Goal: Use online tool/utility: Use online tool/utility

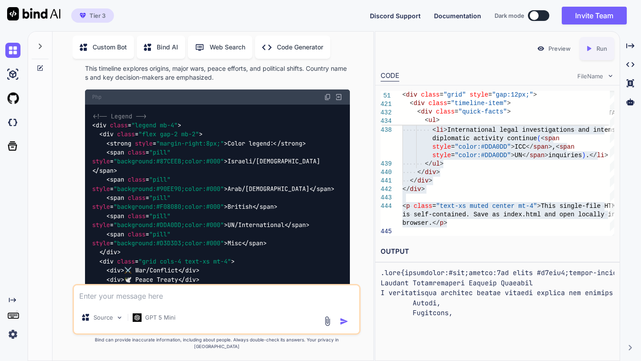
scroll to position [476, 0]
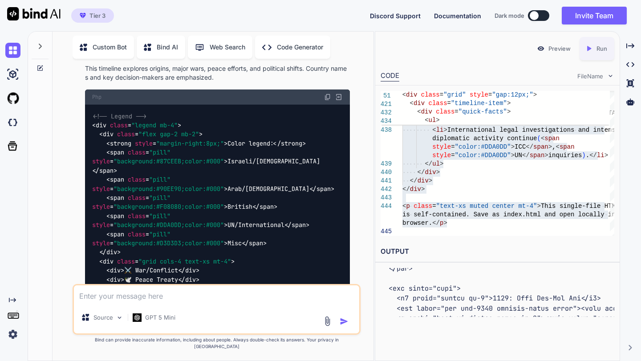
type textarea "x"
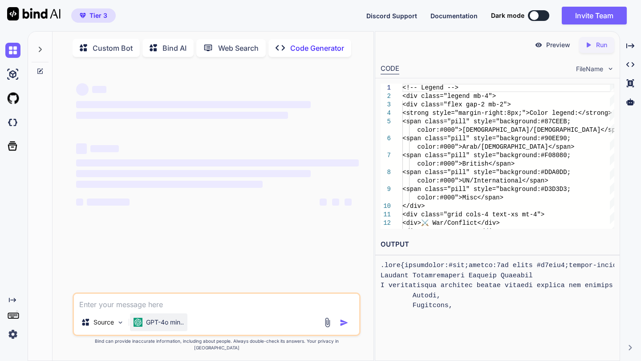
click at [167, 331] on div "GPT-4o min.." at bounding box center [158, 323] width 57 height 18
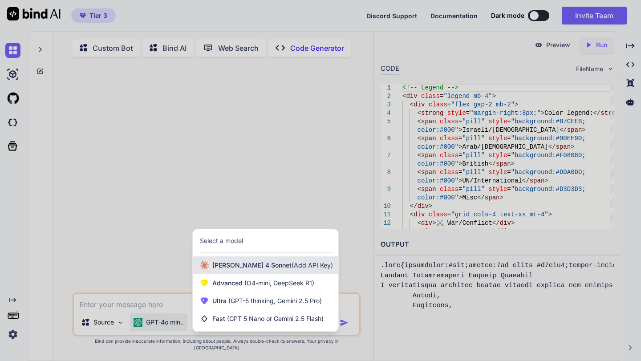
click at [246, 270] on span "[PERSON_NAME] 4 Sonnet (Add API Key)" at bounding box center [272, 265] width 121 height 9
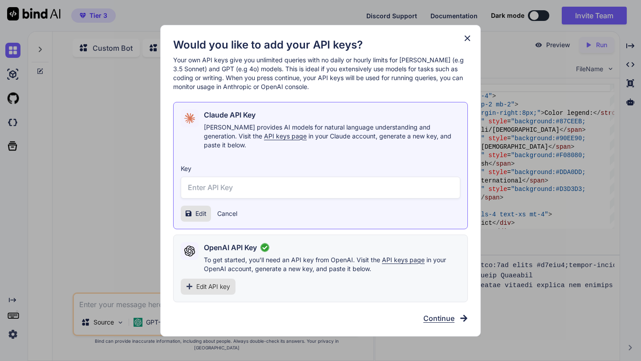
type input "sk-ant-api03-6xX_oz0teBUMCgj-2kFQ2Uj-SVB64vEYlzNBezORvqtC6lISEXD_XdkKFoEJ6frxHG…"
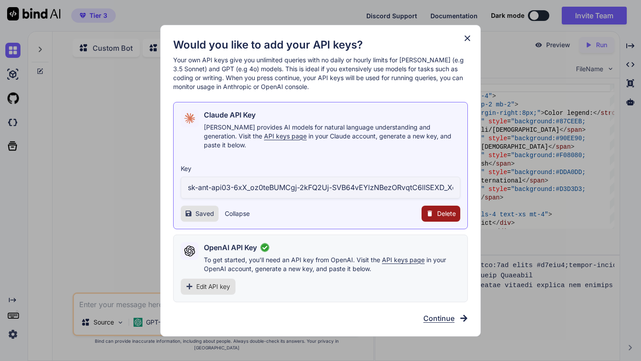
click at [468, 43] on icon at bounding box center [468, 38] width 10 height 10
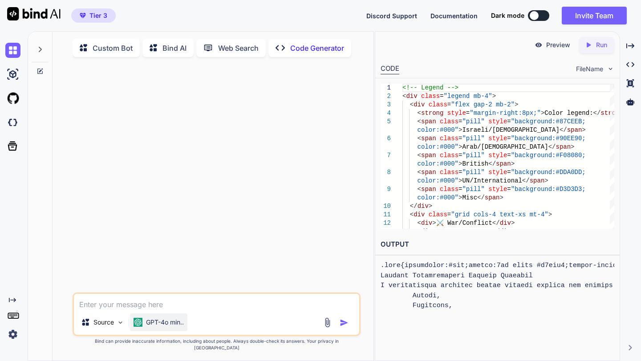
click at [157, 327] on p "GPT-4o min.." at bounding box center [165, 322] width 38 height 9
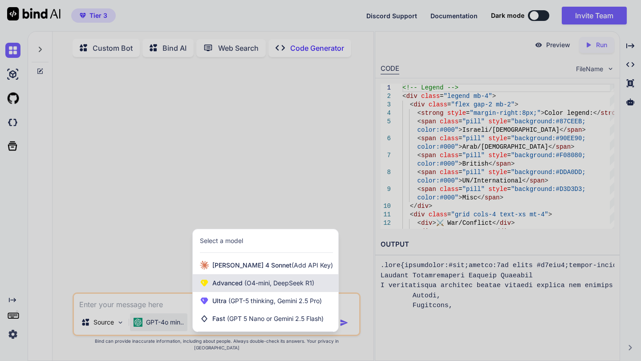
click at [236, 288] on span "Advanced (O4-mini, DeepSeek R1)" at bounding box center [263, 283] width 102 height 9
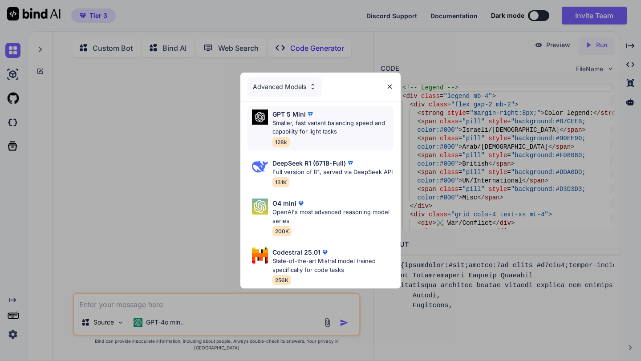
click at [321, 119] on p "Smaller, fast variant balancing speed and capability for light tasks" at bounding box center [333, 127] width 121 height 17
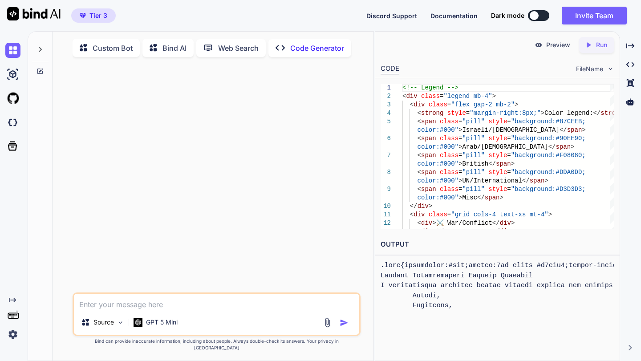
click at [181, 310] on textarea at bounding box center [216, 302] width 285 height 16
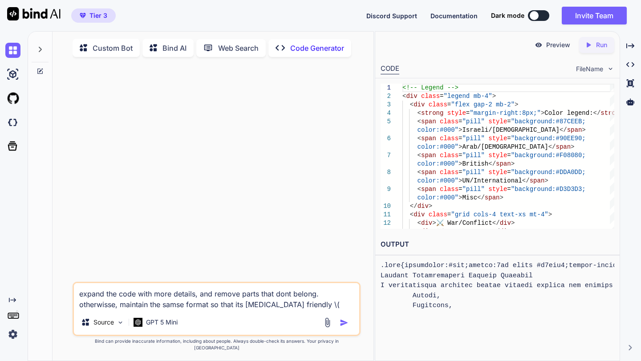
paste textarea "<!-- Loremi --> <dol sitam="consec ad-8"> <eli seddo="eius tem-2 in-4"> <utlabo…"
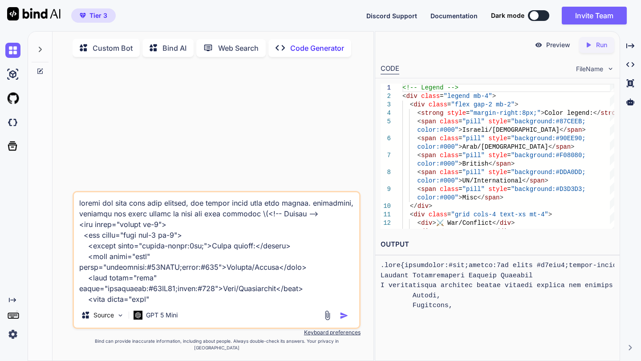
scroll to position [8157, 0]
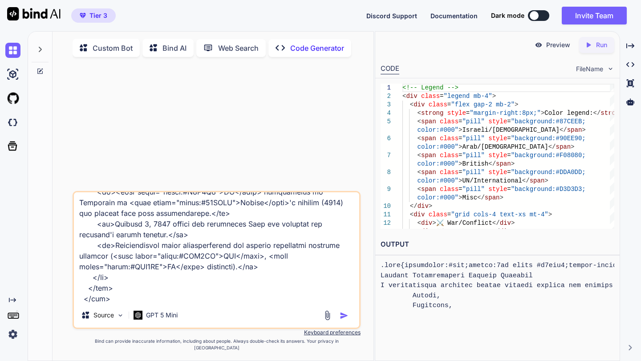
type textarea "loremi dol sita cons adip elitsed, doe tempor incid utla etdo magnaa. enimadmin…"
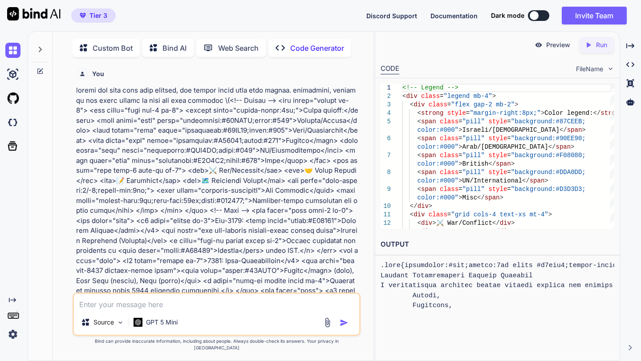
scroll to position [4, 0]
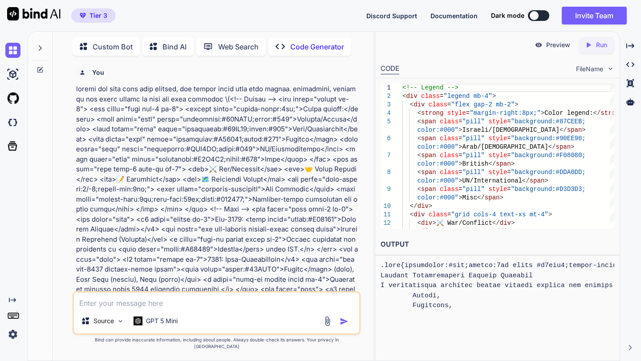
click at [596, 44] on icon "Created with Pixso." at bounding box center [591, 45] width 12 height 8
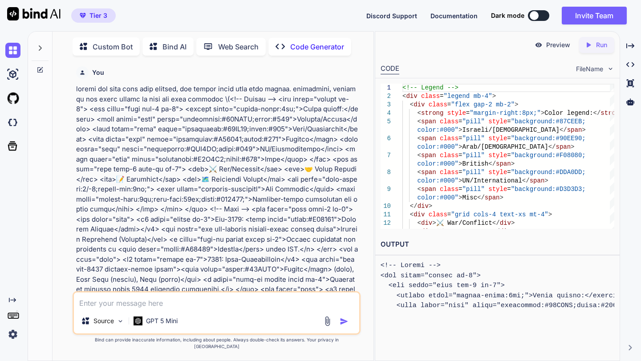
click at [554, 49] on p "Preview" at bounding box center [559, 45] width 24 height 9
click at [589, 67] on span "FileName" at bounding box center [589, 69] width 27 height 9
click at [585, 71] on span "FileName" at bounding box center [589, 69] width 27 height 9
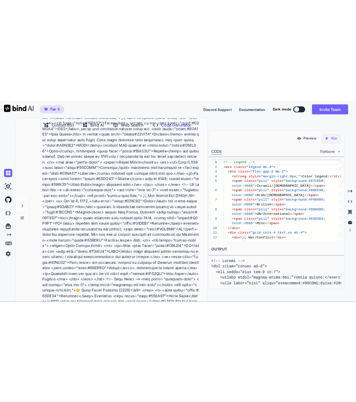
scroll to position [148, 0]
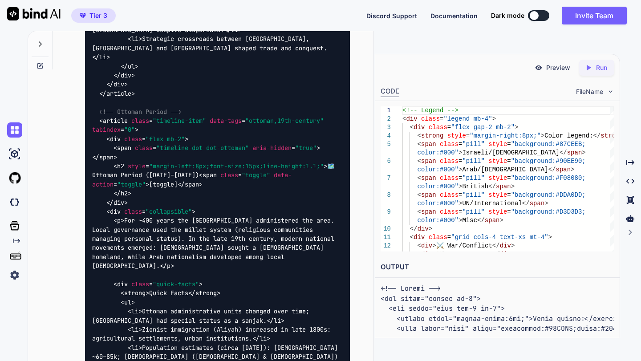
click at [270, 335] on span "</ li >" at bounding box center [262, 339] width 18 height 8
drag, startPoint x: 233, startPoint y: 209, endPoint x: 249, endPoint y: 400, distance: 190.9
click at [249, 361] on html "Tier 3 Discord Support Documentation Dark mode Invite Team Created with Pixso. …" at bounding box center [320, 180] width 641 height 361
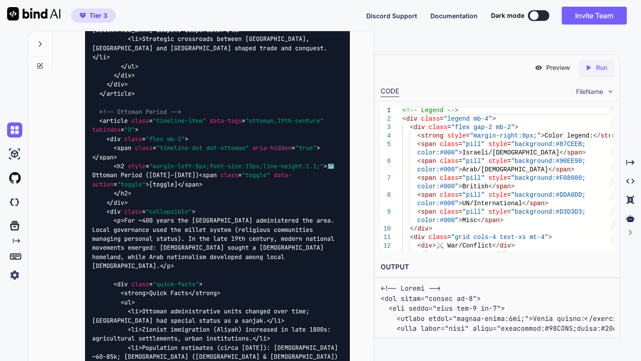
drag, startPoint x: 444, startPoint y: 69, endPoint x: 391, endPoint y: 155, distance: 100.8
click at [391, 155] on div "Preview Created with Pixso. Run CODE FileName 1 2 3 4 5 6 7 8 9 10 11 12 13 <!-…" at bounding box center [497, 193] width 245 height 278
click at [499, 68] on div "Preview Created with Pixso. Run" at bounding box center [497, 67] width 245 height 27
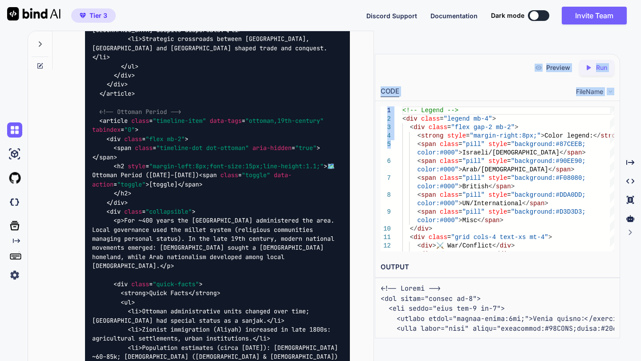
click at [604, 66] on p "Run" at bounding box center [601, 67] width 11 height 9
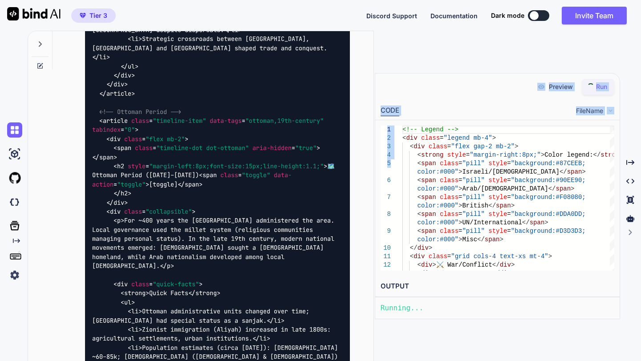
click at [470, 74] on div "Preview Run" at bounding box center [497, 86] width 245 height 27
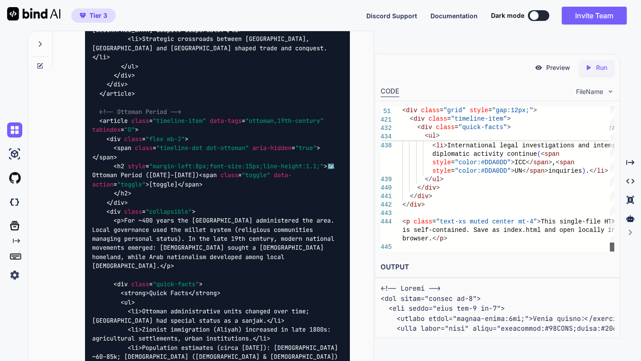
click at [610, 252] on div at bounding box center [612, 247] width 4 height 9
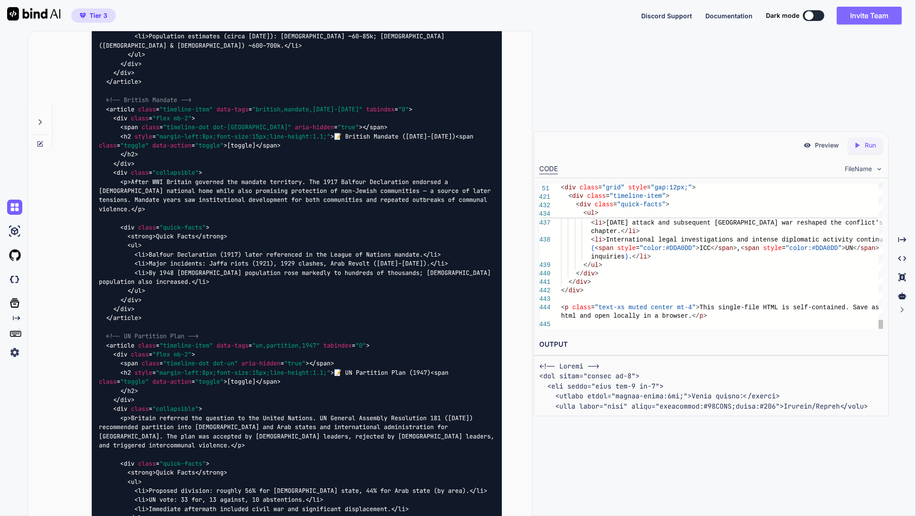
scroll to position [148, 0]
click at [39, 119] on icon at bounding box center [40, 121] width 7 height 7
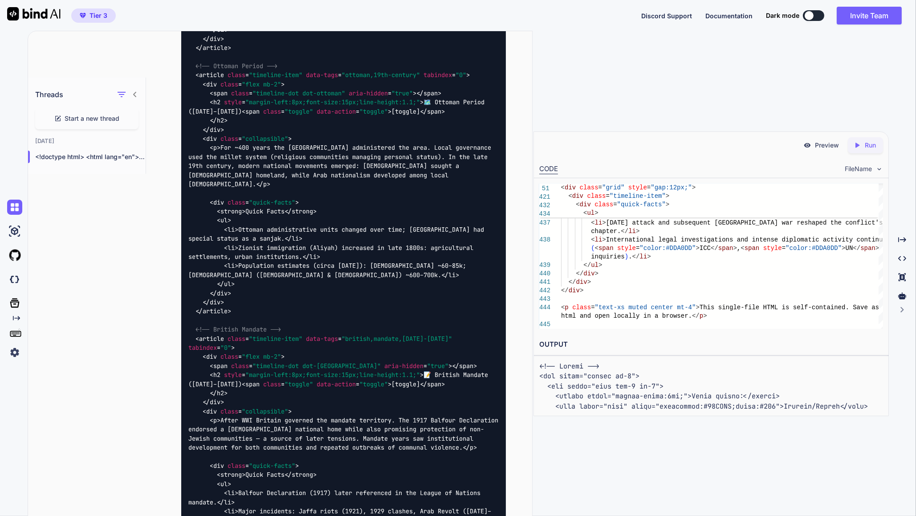
click at [93, 151] on div "<!doctype html> <html lang="en"> <head> ..." at bounding box center [87, 157] width 118 height 18
click at [97, 122] on div "Start a new thread" at bounding box center [86, 118] width 103 height 21
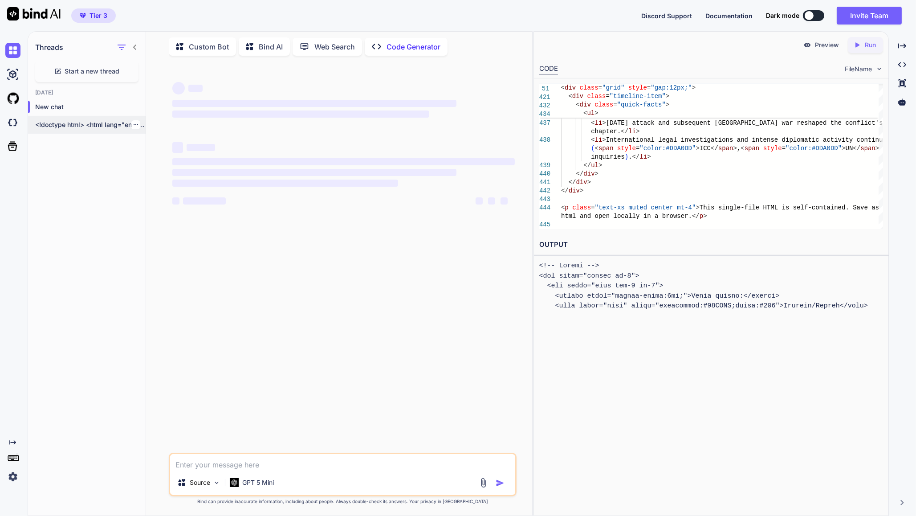
scroll to position [0, 0]
click at [94, 126] on p "<!doctype html> <html lang="en"> <head> ..." at bounding box center [90, 126] width 110 height 9
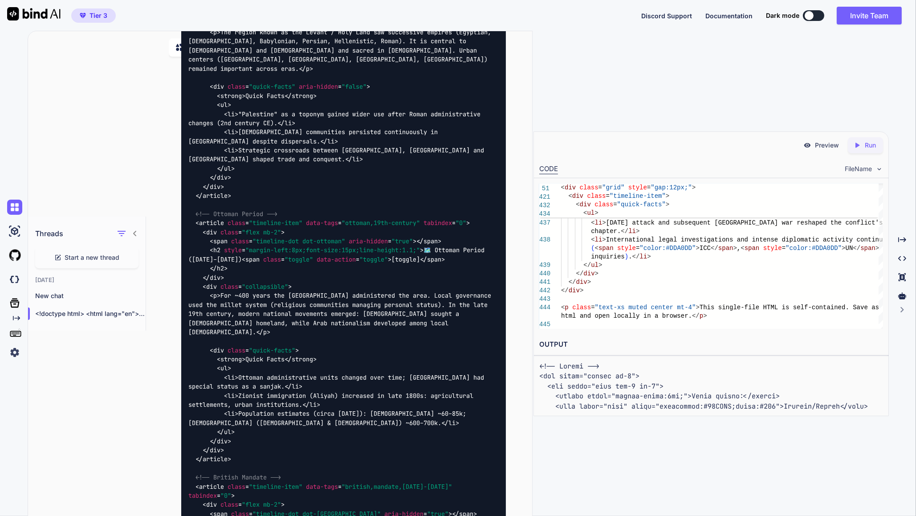
click at [70, 102] on div "Threads Start a new thread [DATE] New chat <!doctype html> <html lang="en"> <he…" at bounding box center [280, 273] width 504 height 485
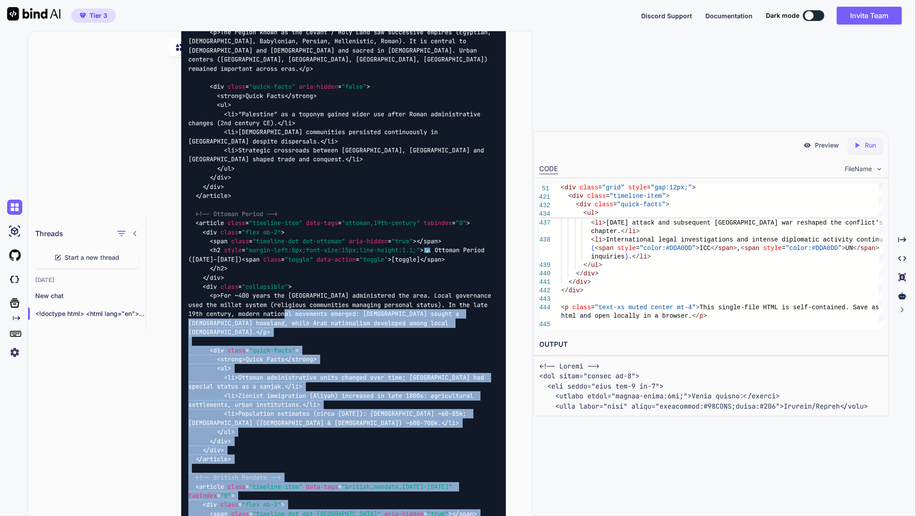
drag, startPoint x: 264, startPoint y: 56, endPoint x: 323, endPoint y: 391, distance: 340.2
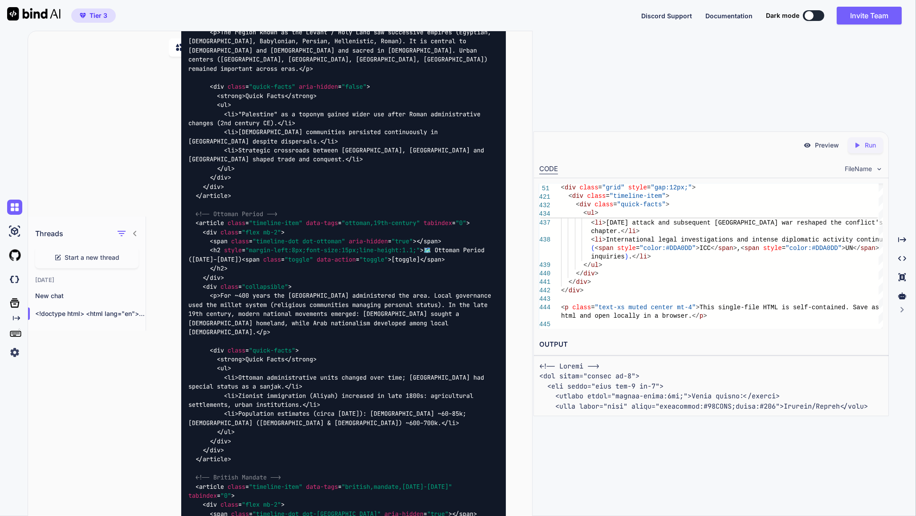
click at [641, 56] on div "Threads Start a new thread [DATE] New chat <!doctype html> <html lang="en"> <he…" at bounding box center [472, 274] width 889 height 486
click at [641, 241] on icon at bounding box center [902, 239] width 8 height 5
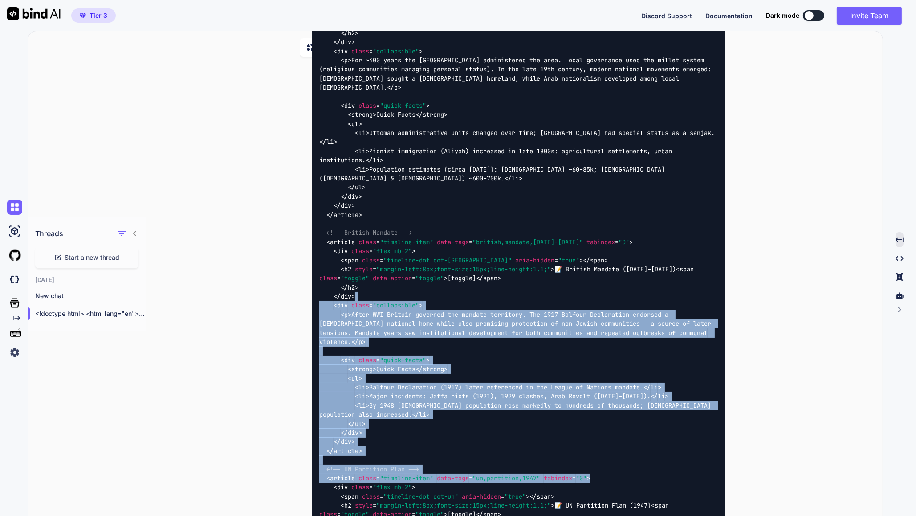
drag, startPoint x: 602, startPoint y: 125, endPoint x: 617, endPoint y: 310, distance: 186.3
click at [641, 288] on div "You Code Generator Concise Timeline: Palestine & Israel — at-a-glance Easy-to-s…" at bounding box center [518, 290] width 730 height 453
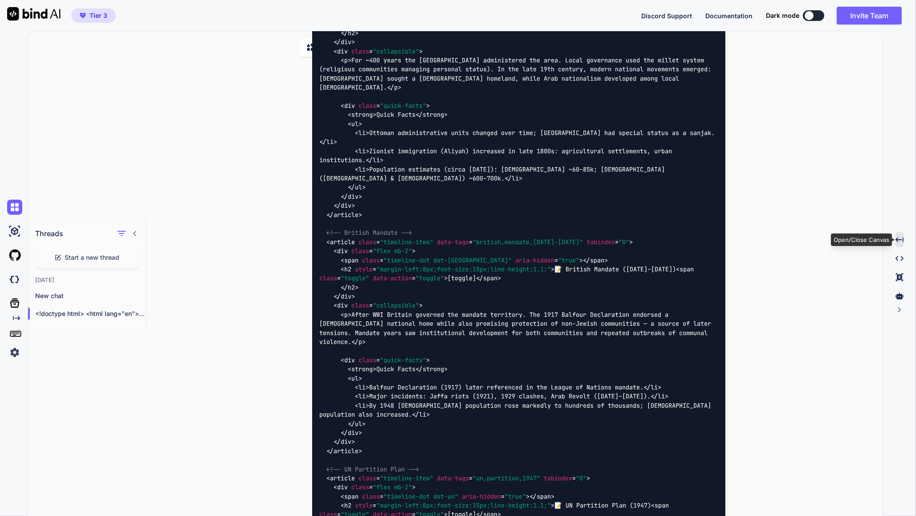
click at [641, 241] on icon at bounding box center [900, 239] width 8 height 5
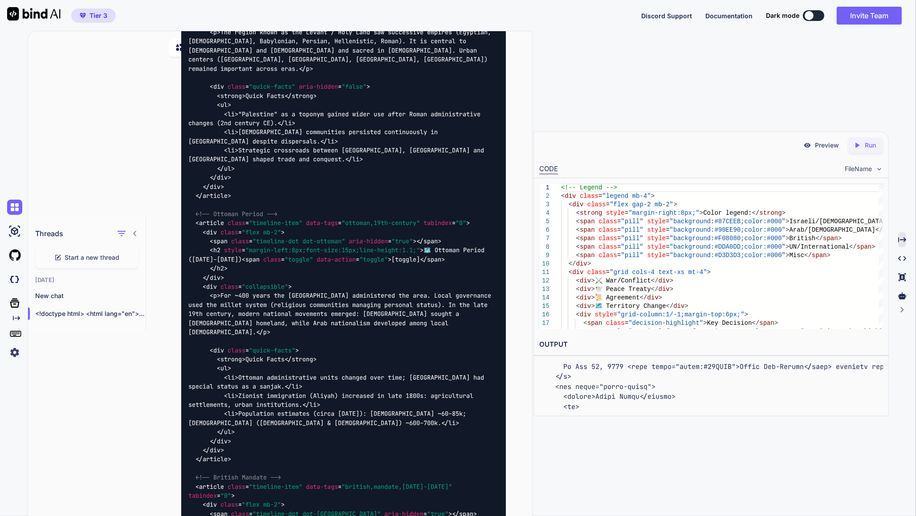
scroll to position [1522, 0]
click at [641, 146] on icon "Created with Pixso." at bounding box center [859, 145] width 12 height 8
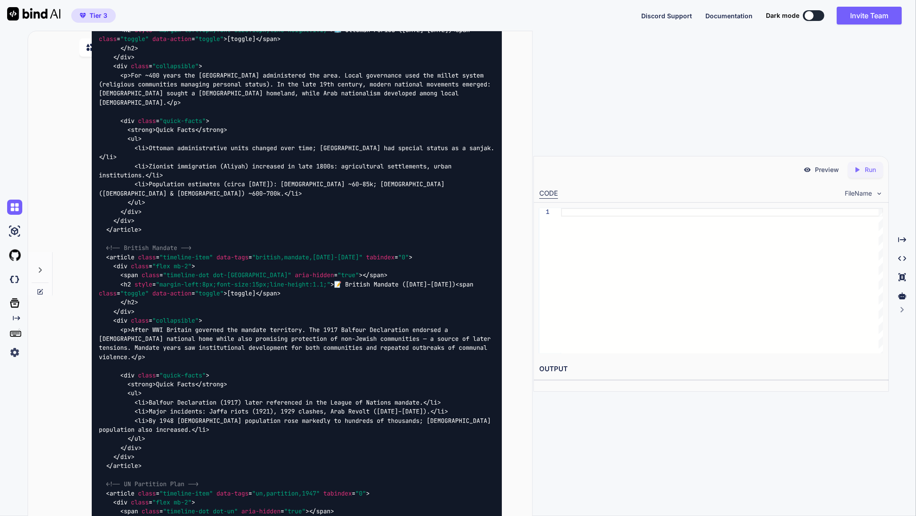
click at [40, 47] on div "Custom Bot Bind AI Web Search Created with Pixso. Code Generator You Code Gener…" at bounding box center [280, 273] width 504 height 485
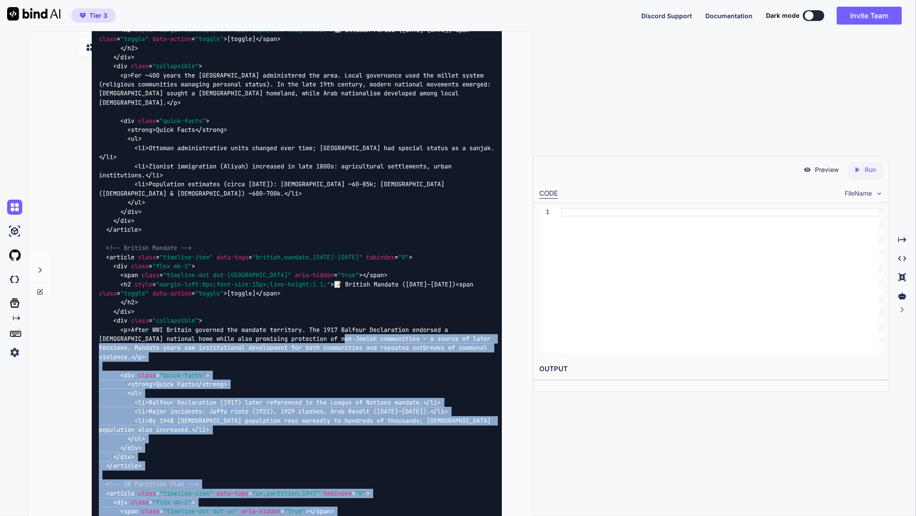
drag, startPoint x: 292, startPoint y: 166, endPoint x: 355, endPoint y: 551, distance: 390.0
click at [355, 515] on html "Tier 3 Discord Support Documentation Dark mode Invite Team Created with Pixso. …" at bounding box center [458, 258] width 916 height 516
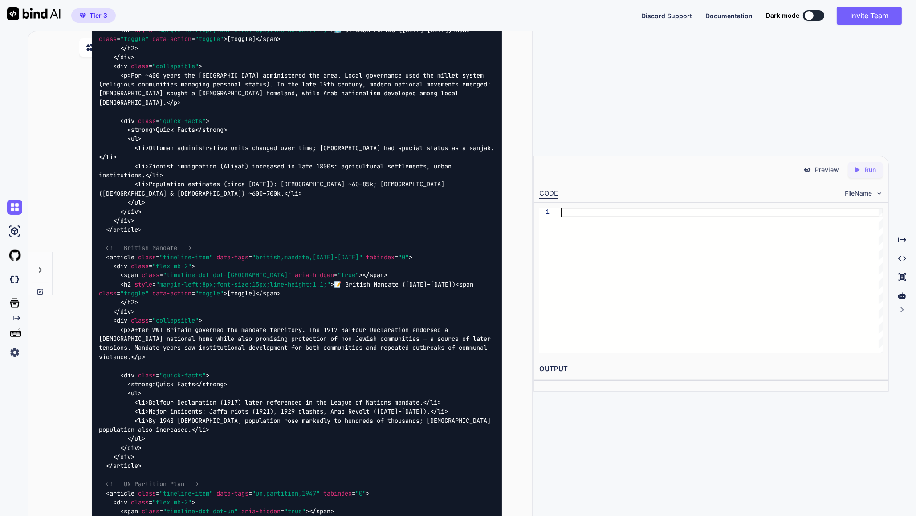
click at [561, 333] on div at bounding box center [722, 280] width 322 height 145
click at [561, 335] on div at bounding box center [722, 280] width 322 height 145
click at [526, 296] on div "You Code Generator Concise Timeline: Palestine & Israel — at-a-glance Easy-to-s…" at bounding box center [296, 290] width 473 height 453
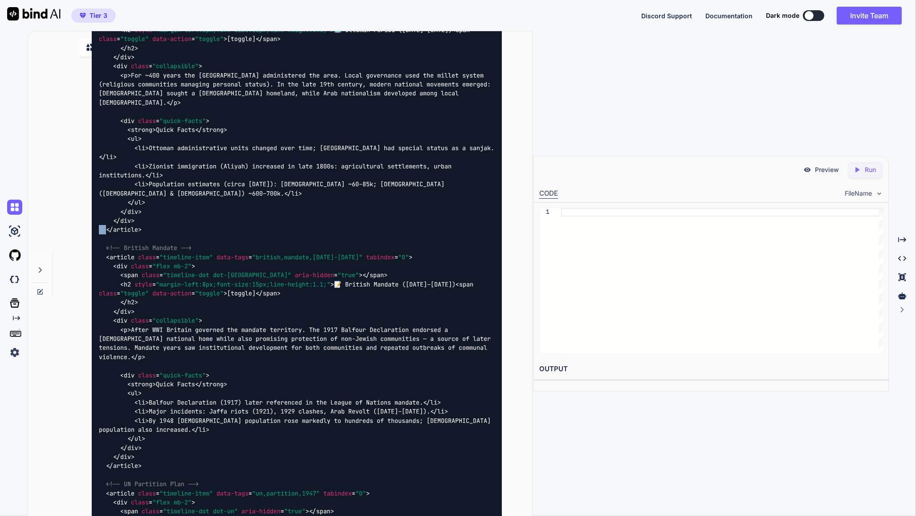
click at [38, 272] on icon at bounding box center [40, 269] width 7 height 7
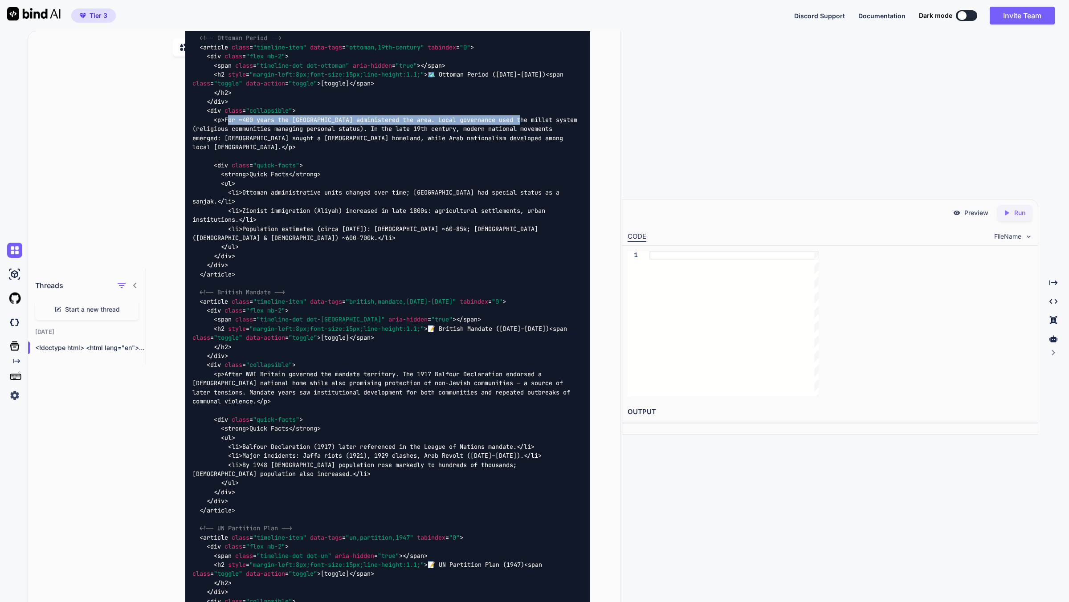
type textarea "x"
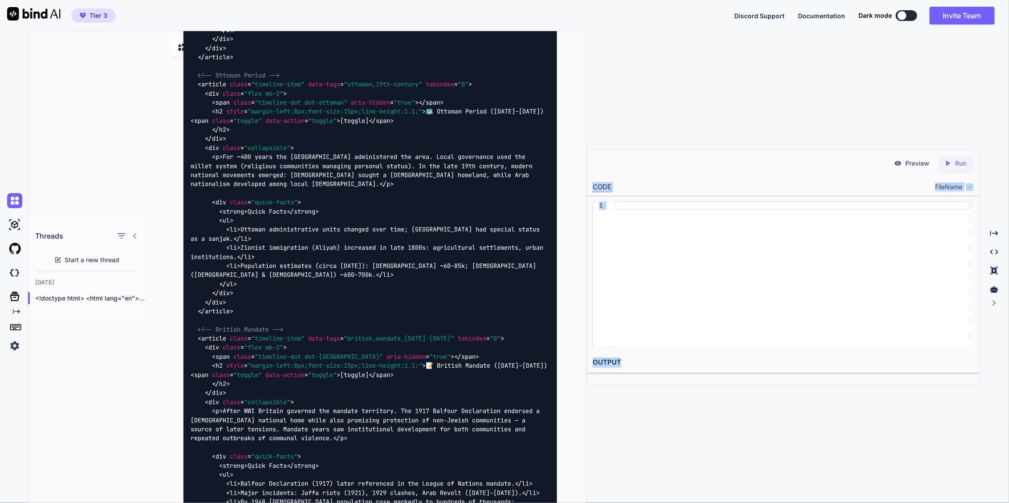
drag, startPoint x: 1008, startPoint y: 121, endPoint x: 1009, endPoint y: 212, distance: 90.9
click at [916, 212] on div "Threads Start a new thread Today <!doctype html> <html lang="en"> <head> <meta …" at bounding box center [519, 267] width 982 height 473
drag, startPoint x: 903, startPoint y: 107, endPoint x: 921, endPoint y: 504, distance: 396.8
click at [916, 503] on html "Tier 3 Discord Support Documentation Dark mode Invite Team Created with Pixso. …" at bounding box center [504, 251] width 1009 height 503
click at [878, 364] on h2 "OUTPUT" at bounding box center [783, 362] width 392 height 21
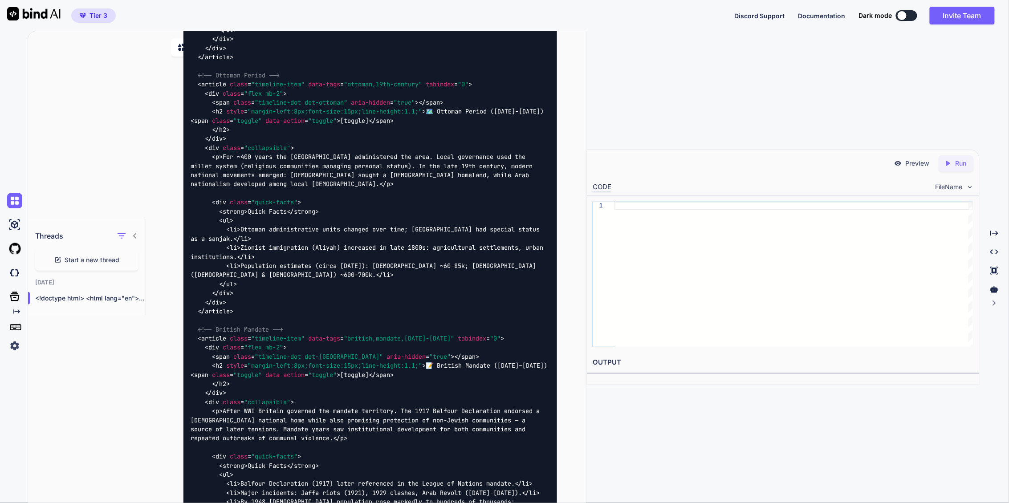
click at [785, 130] on div "Threads Start a new thread Today <!doctype html> <html lang="en"> <head> <meta …" at bounding box center [519, 267] width 982 height 473
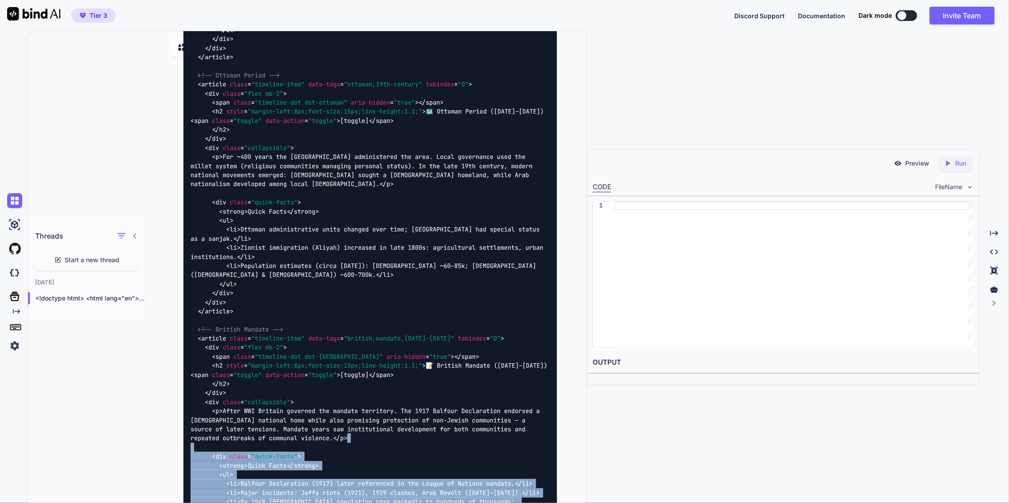
drag, startPoint x: 459, startPoint y: 261, endPoint x: 456, endPoint y: 504, distance: 242.8
click at [456, 503] on html "Tier 3 Discord Support Documentation Dark mode Invite Team Created with Pixso. …" at bounding box center [504, 251] width 1009 height 503
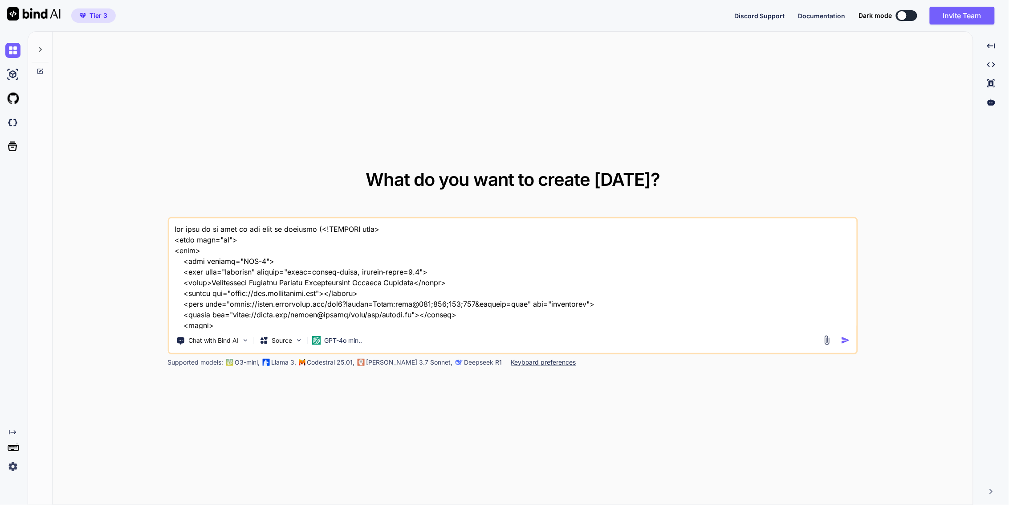
click at [18, 85] on div at bounding box center [14, 74] width 19 height 24
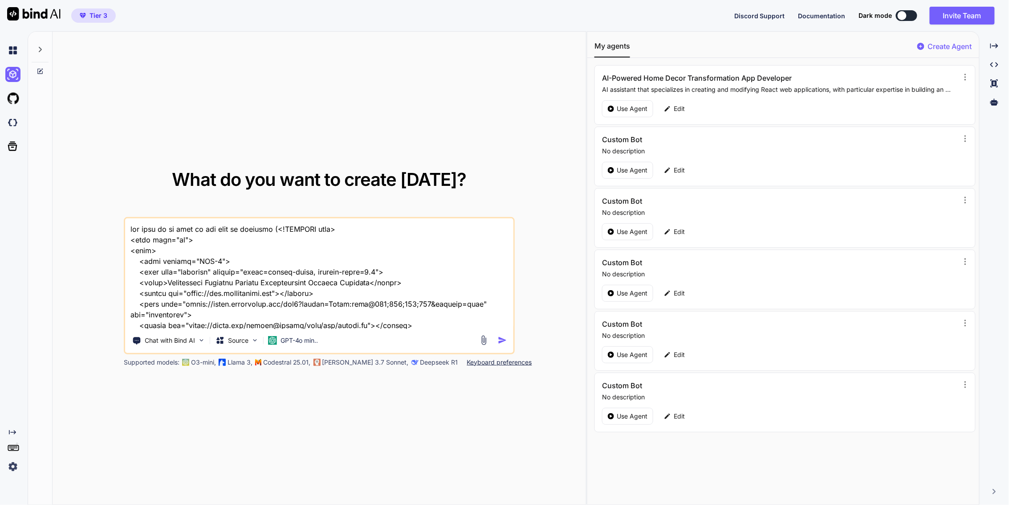
click at [647, 182] on div "Custom Bot No description Use Agent Edit" at bounding box center [785, 156] width 381 height 60
click at [635, 175] on p "Use Agent" at bounding box center [632, 170] width 31 height 9
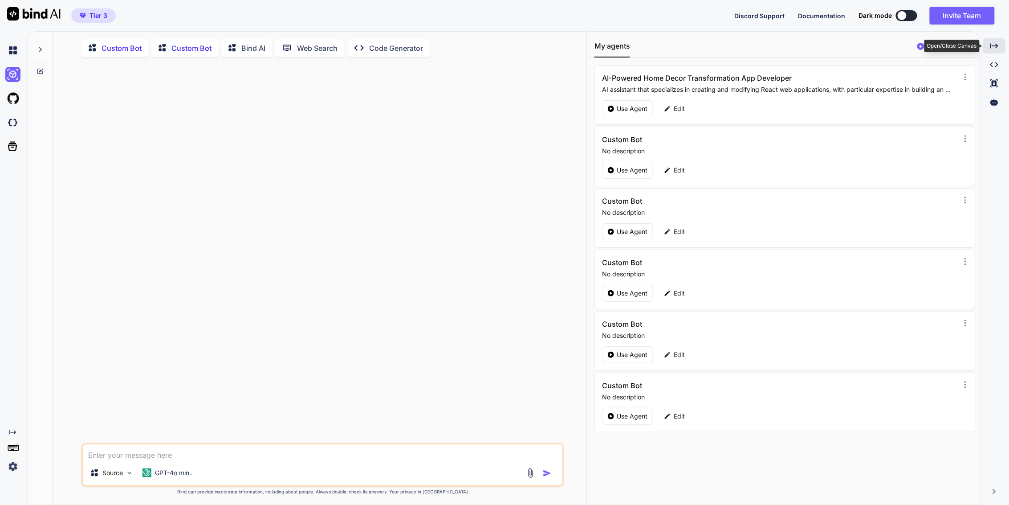
click at [992, 44] on icon "Created with Pixso." at bounding box center [995, 46] width 8 height 8
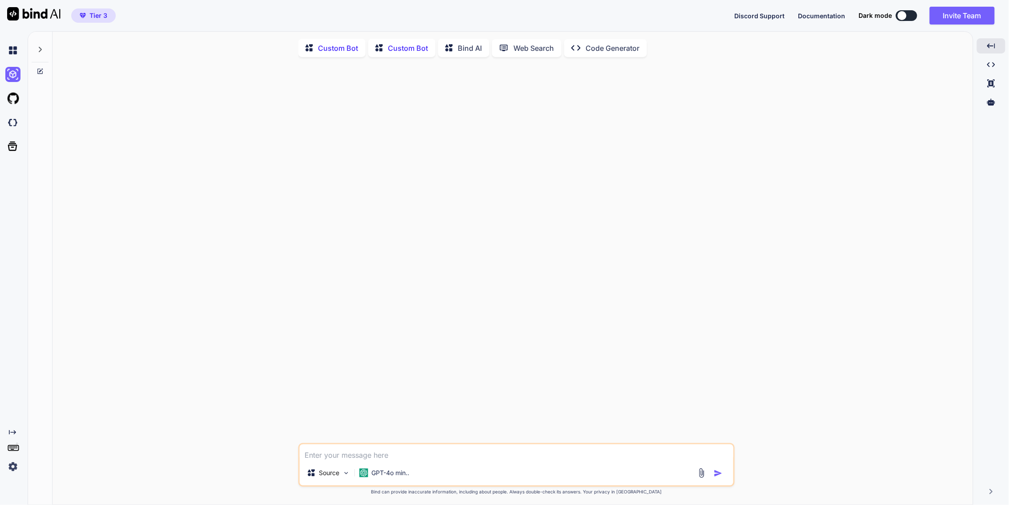
click at [18, 477] on div "Created with Pixso." at bounding box center [14, 267] width 28 height 473
click at [14, 466] on img at bounding box center [12, 466] width 15 height 15
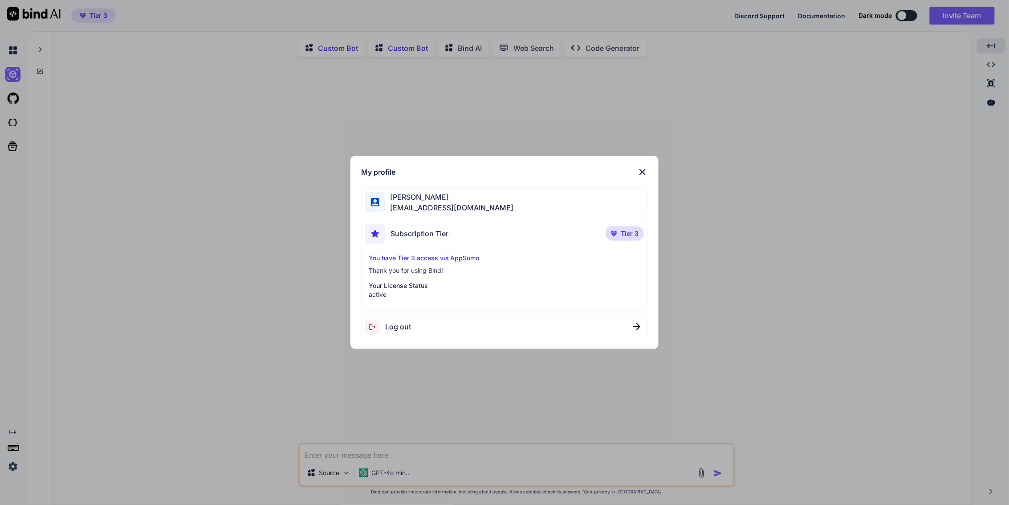
click at [296, 125] on div "My profile Eirik Rognlien Dahl eirikrognliendahl@gmail.com Subscription Tier Ti…" at bounding box center [504, 252] width 1009 height 505
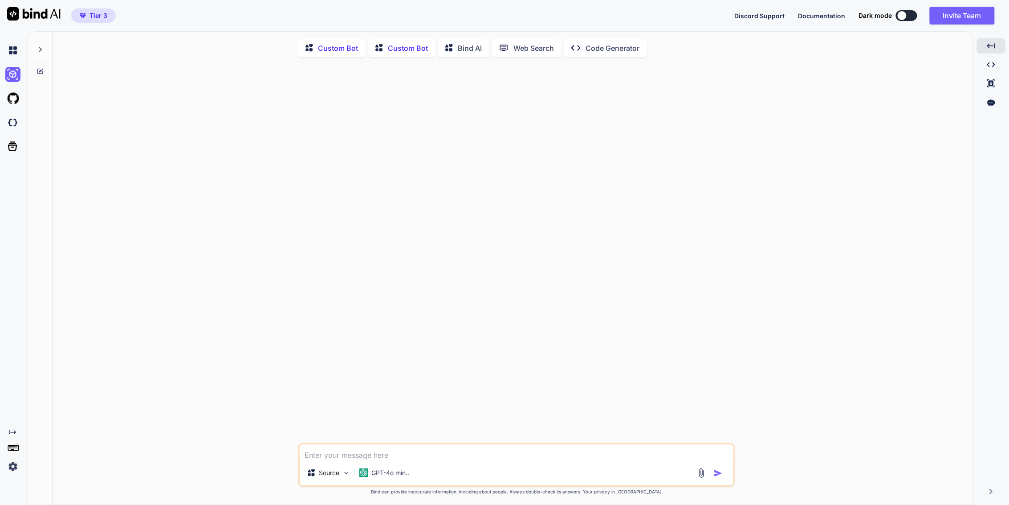
click at [296, 125] on div "Source GPT-4o min.. Created with Bind Always check its answers. Privacy in Bind…" at bounding box center [517, 284] width 914 height 441
click at [8, 47] on img at bounding box center [12, 50] width 15 height 15
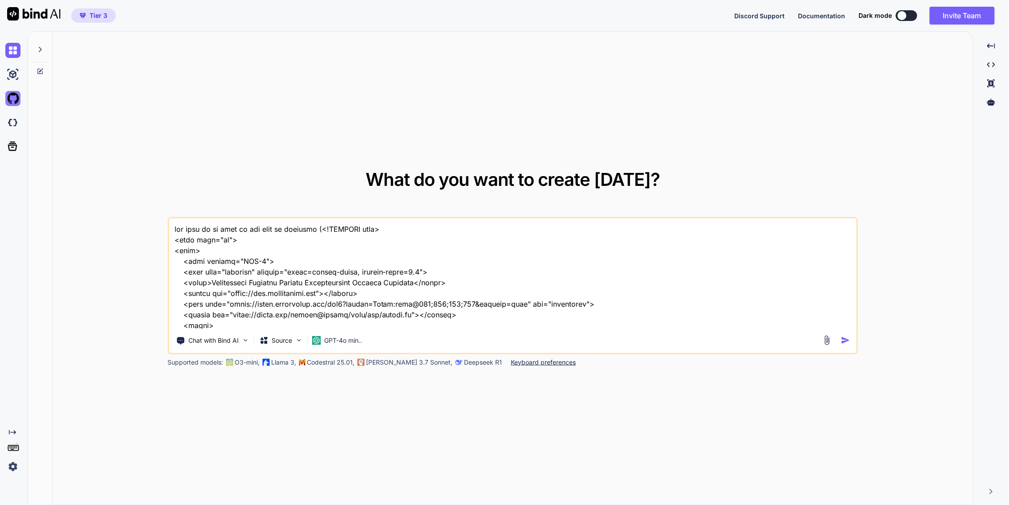
click at [20, 101] on img at bounding box center [12, 98] width 15 height 15
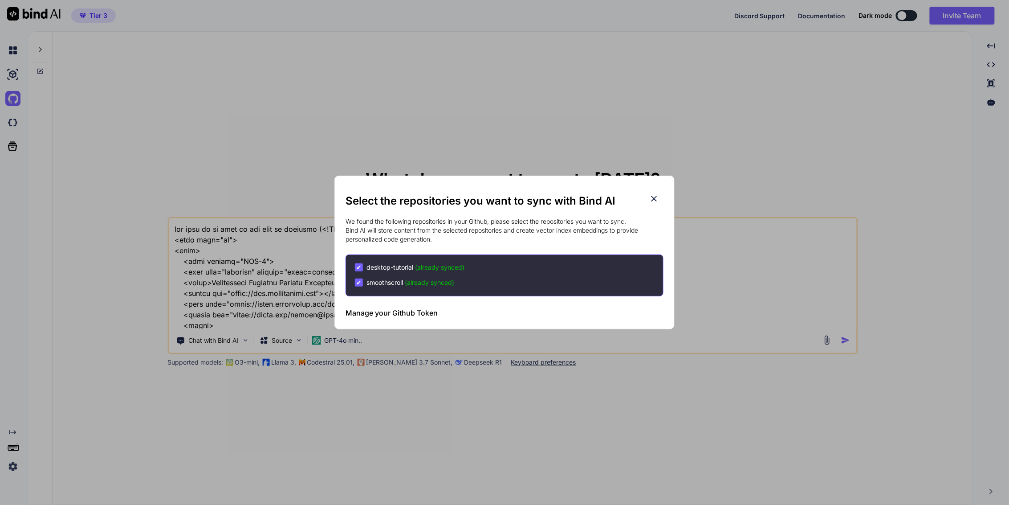
click at [298, 158] on div "Select the repositories you want to sync with Bind AI We found the following re…" at bounding box center [504, 252] width 1009 height 505
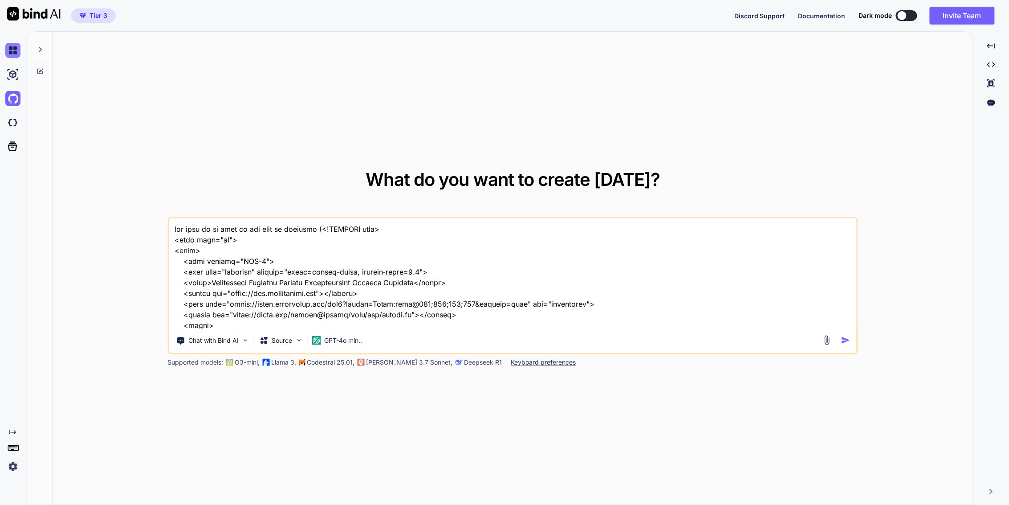
click at [16, 46] on img at bounding box center [12, 50] width 15 height 15
type textarea "x"
drag, startPoint x: 765, startPoint y: 12, endPoint x: 767, endPoint y: 78, distance: 66.8
click at [767, 76] on div "Tier 3 Discord Support Documentation Dark mode Invite Team Created with Pixso. …" at bounding box center [504, 252] width 1009 height 505
click at [764, 106] on div "What do you want to create today? Chat with Bind AI Source GPT-4o min.. Support…" at bounding box center [513, 268] width 921 height 473
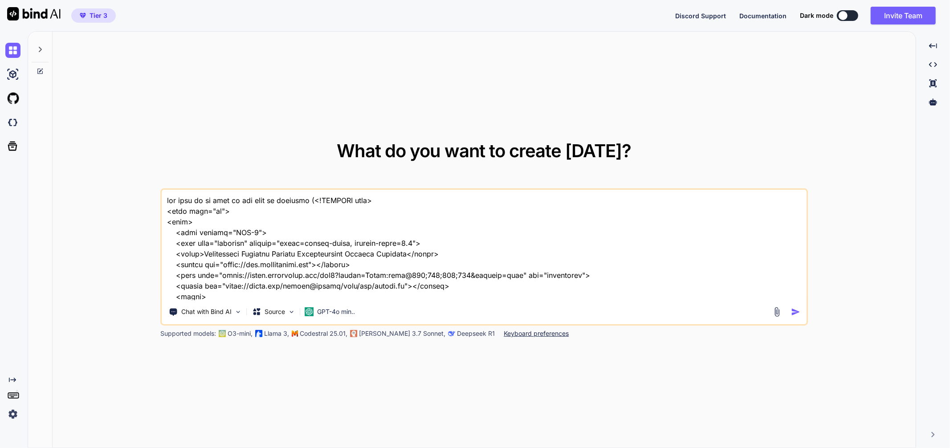
click at [43, 43] on div at bounding box center [40, 47] width 17 height 31
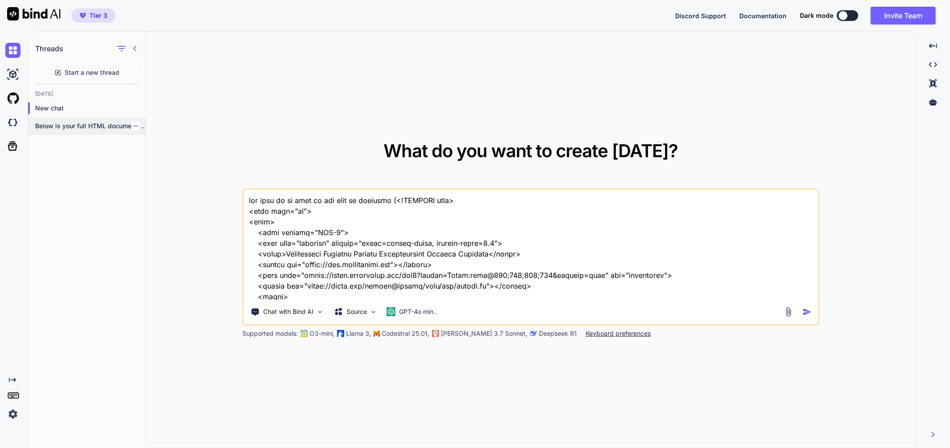
click at [75, 124] on p "Below is your full HTML document with..." at bounding box center [90, 126] width 110 height 9
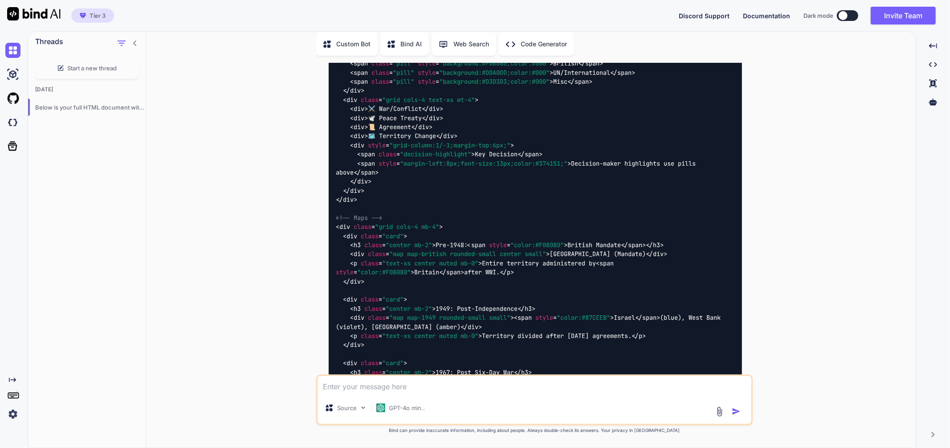
scroll to position [16443, 0]
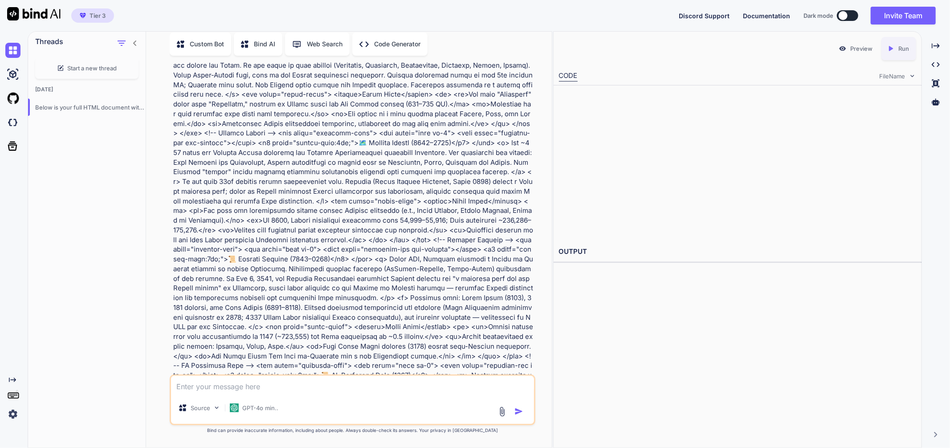
scroll to position [18820, 0]
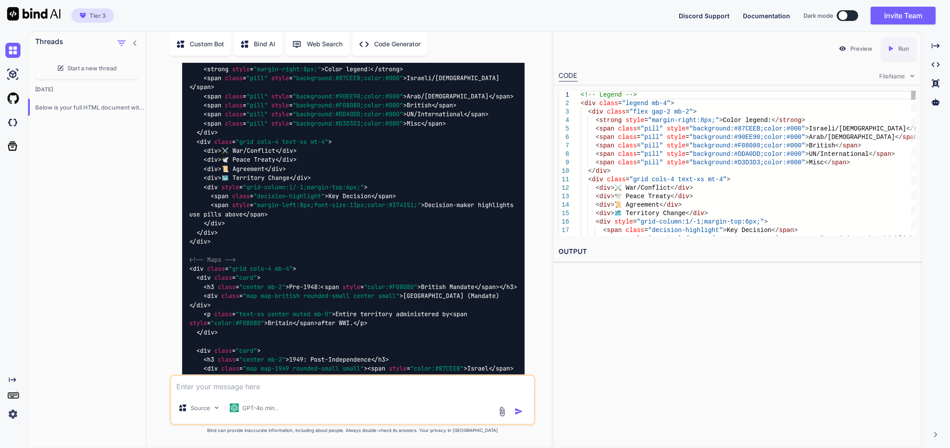
type textarea "x"
click at [899, 47] on p "Run" at bounding box center [903, 48] width 11 height 9
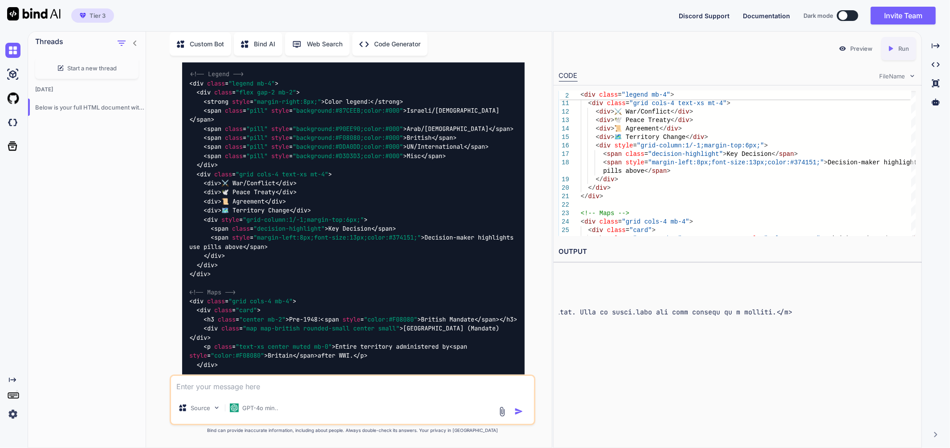
scroll to position [18787, 0]
click at [502, 60] on img at bounding box center [502, 56] width 7 height 7
click at [232, 387] on textarea at bounding box center [352, 384] width 363 height 16
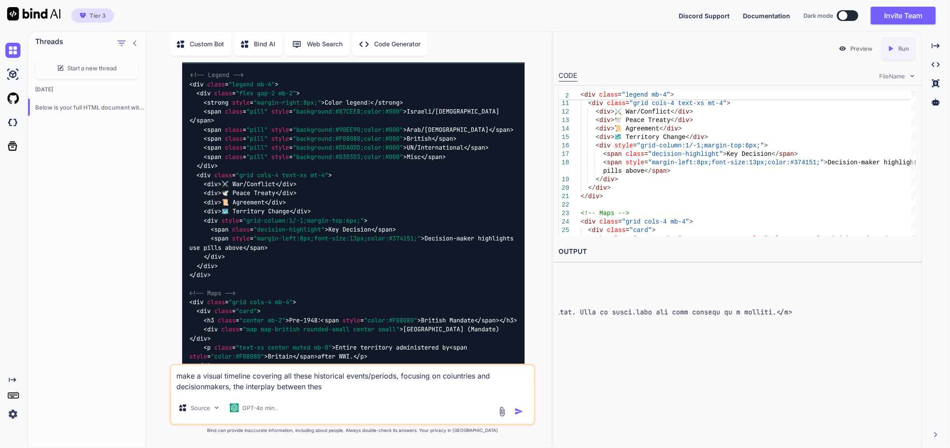
type textarea "make a visual timeline covering all these historical events/periods, focusing o…"
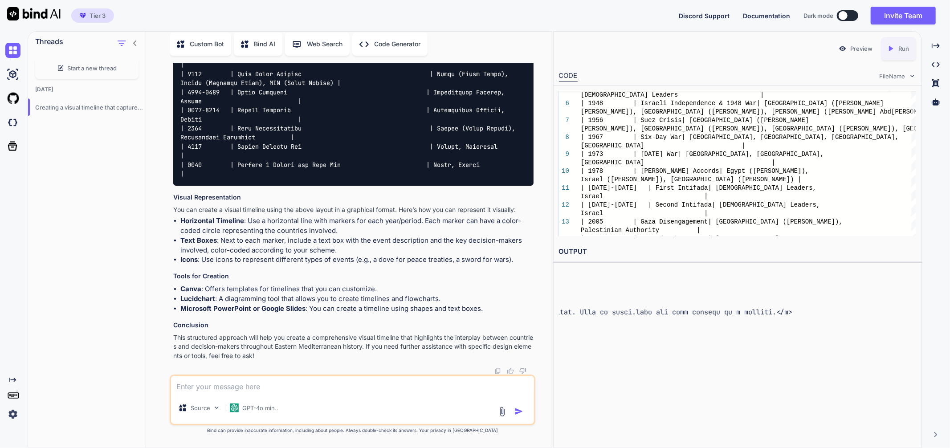
scroll to position [25796, 0]
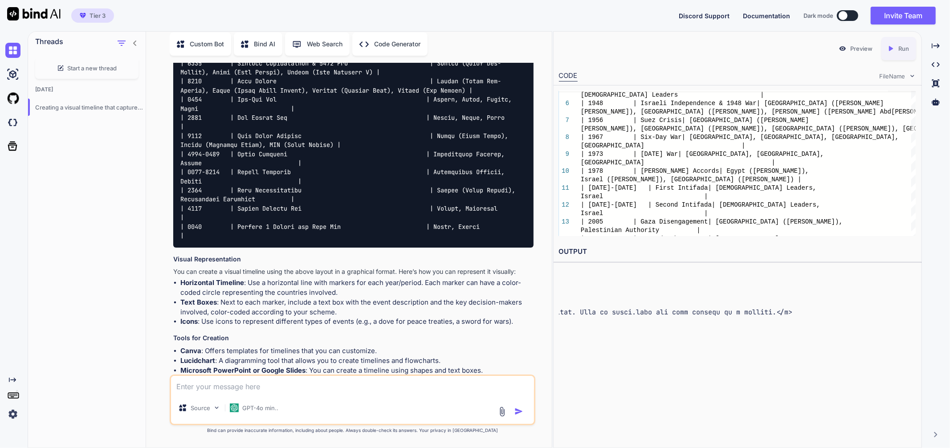
drag, startPoint x: 891, startPoint y: 50, endPoint x: 867, endPoint y: 79, distance: 37.6
click at [892, 49] on icon "Created with Pixso." at bounding box center [891, 49] width 8 height 8
drag, startPoint x: 687, startPoint y: 268, endPoint x: 558, endPoint y: 265, distance: 129.2
click at [558, 265] on div "OUTPUT E006: unsupported language plaintext" at bounding box center [738, 259] width 368 height 37
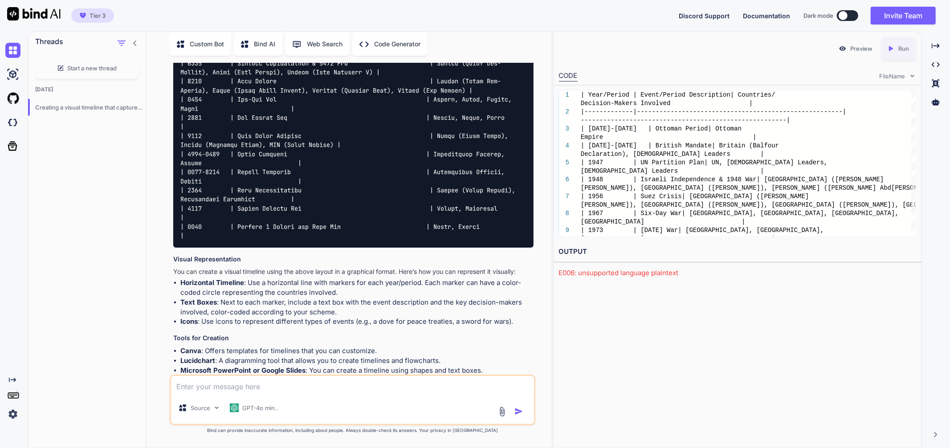
scroll to position [26175, 0]
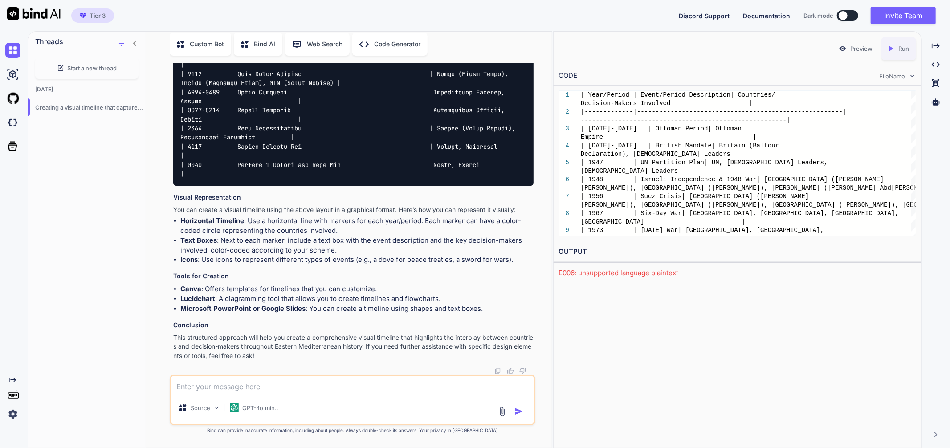
click at [322, 393] on div "Source GPT-4o min.." at bounding box center [352, 400] width 365 height 51
click at [302, 386] on textarea at bounding box center [352, 384] width 363 height 16
type textarea "write the html code for the visual timeline now, all of it"
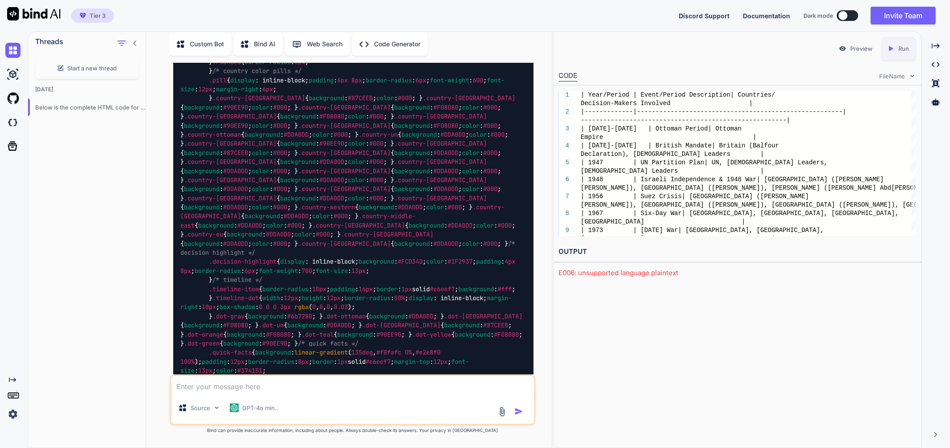
scroll to position [26510, 0]
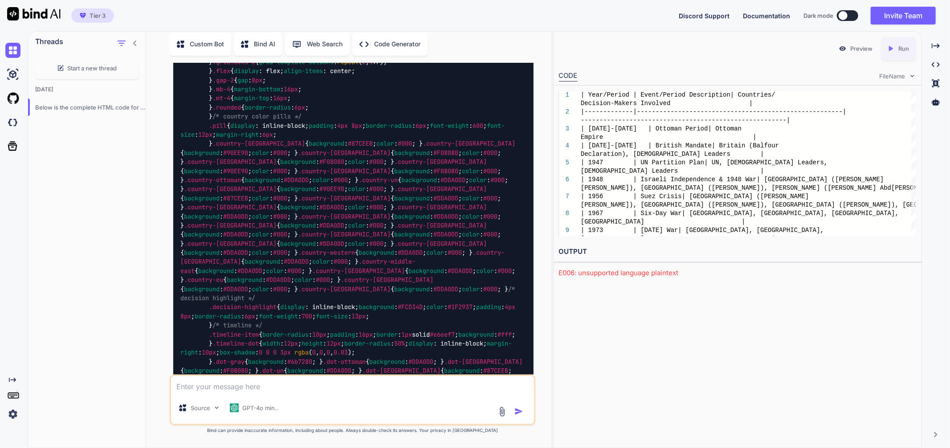
drag, startPoint x: 519, startPoint y: 134, endPoint x: 619, endPoint y: 218, distance: 130.9
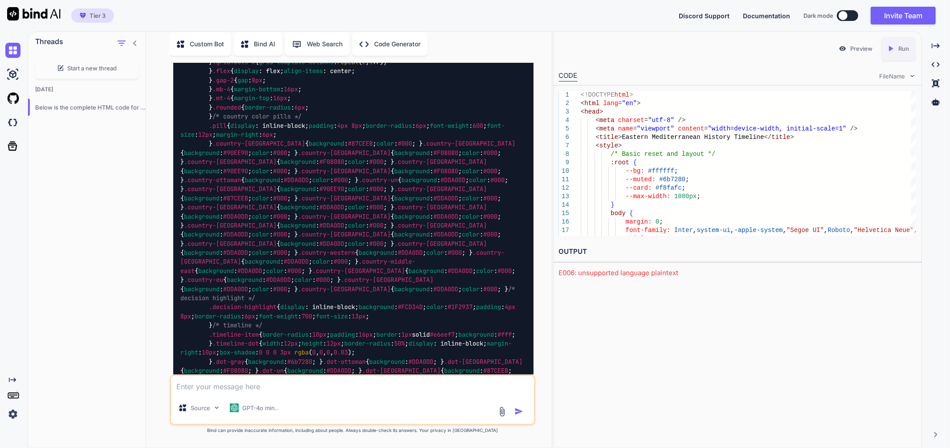
click at [893, 45] on icon "Created with Pixso." at bounding box center [891, 49] width 8 height 8
click at [631, 273] on link "https://app.onecompiler.com/43z9zw8pk_43zefszqb" at bounding box center [595, 273] width 72 height 8
click at [264, 405] on p "GPT-4o min.." at bounding box center [260, 408] width 36 height 9
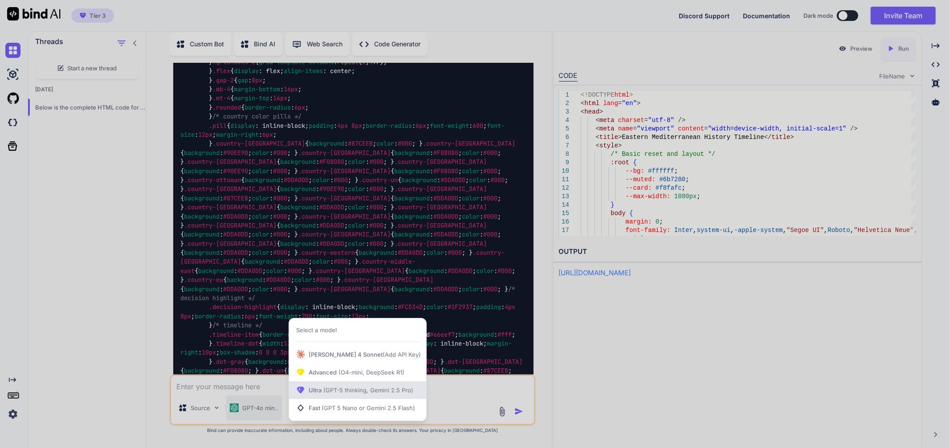
click at [372, 389] on span "(GPT-5 thinking, Gemini 2.5 Pro)" at bounding box center [368, 390] width 92 height 7
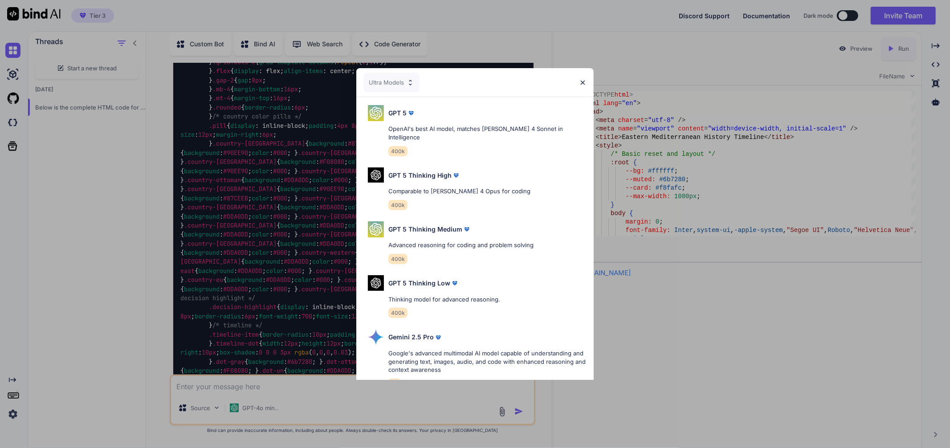
click at [494, 187] on p "Comparable to Claude 4 Opus for coding" at bounding box center [459, 191] width 142 height 8
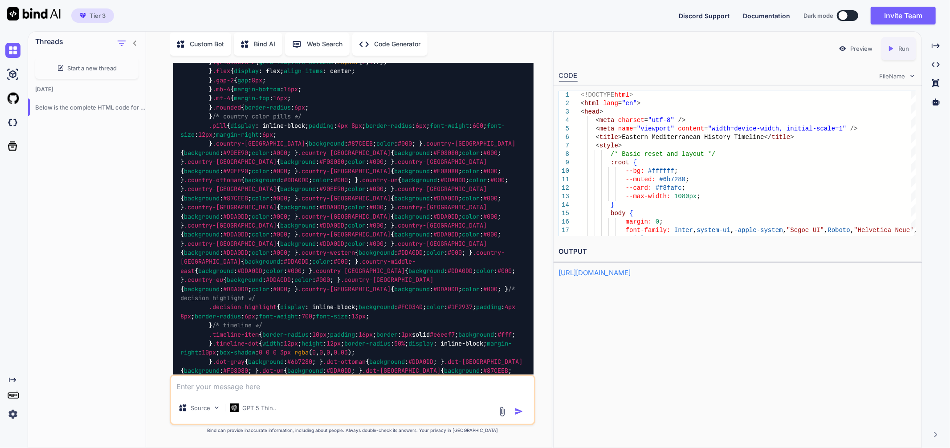
click at [351, 388] on textarea at bounding box center [352, 384] width 363 height 16
type textarea "expand significantly, and improve the timeline and writing overall. ensure adhd…"
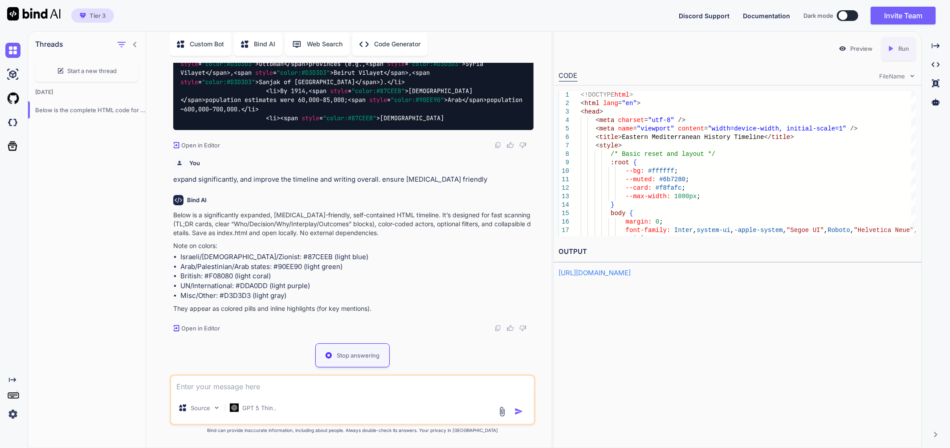
scroll to position [29797, 0]
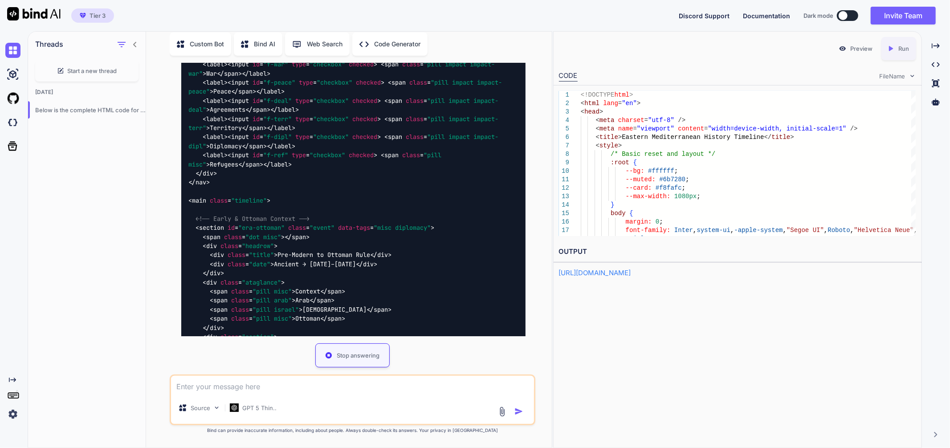
click at [122, 169] on div "Threads Start a new thread Today Below is the complete HTML code for a vi..." at bounding box center [87, 236] width 118 height 422
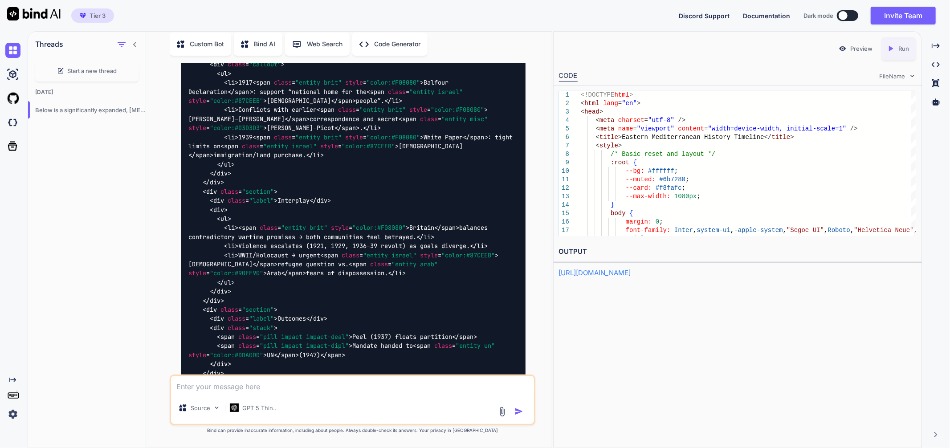
scroll to position [30610, 0]
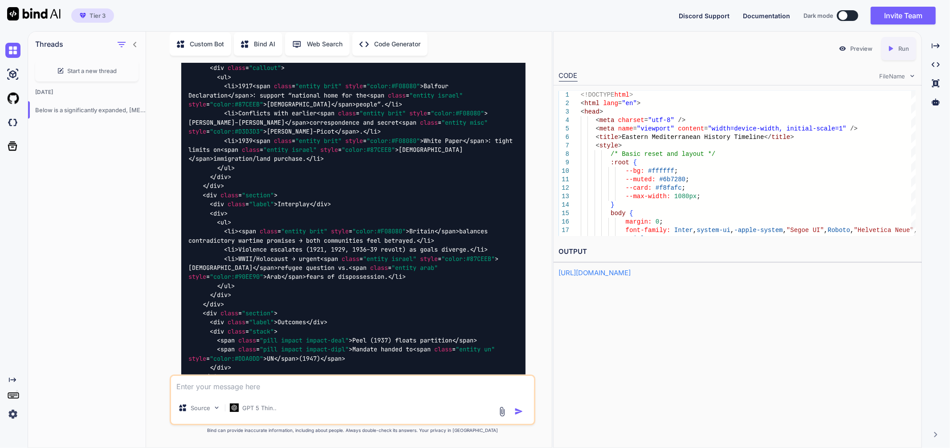
drag, startPoint x: 373, startPoint y: 257, endPoint x: 360, endPoint y: 229, distance: 30.9
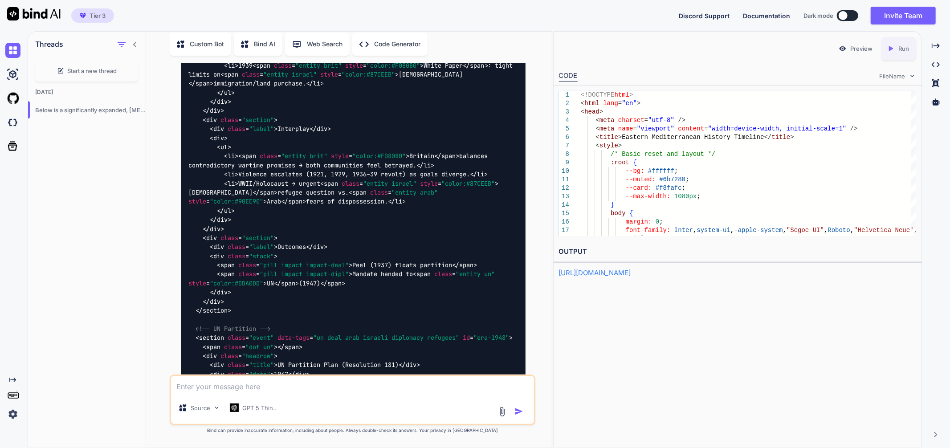
scroll to position [30793, 0]
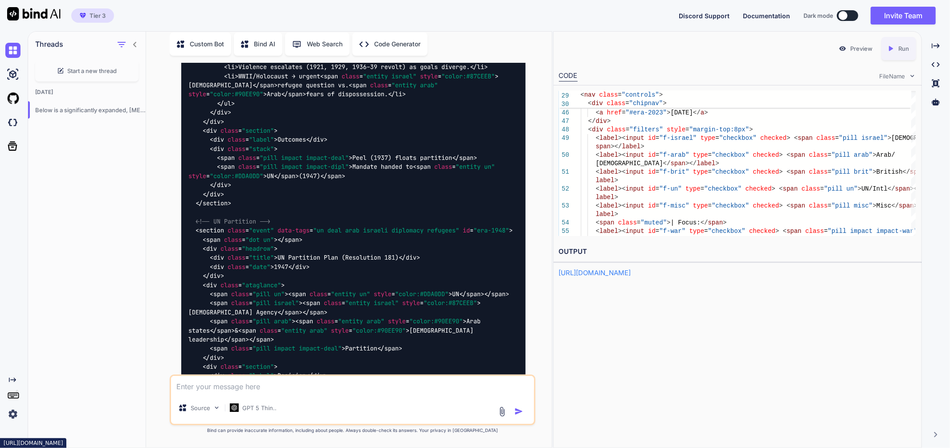
click at [631, 273] on link "https://app.onecompiler.com/43z9zw8pk_43zefszqb" at bounding box center [595, 273] width 72 height 8
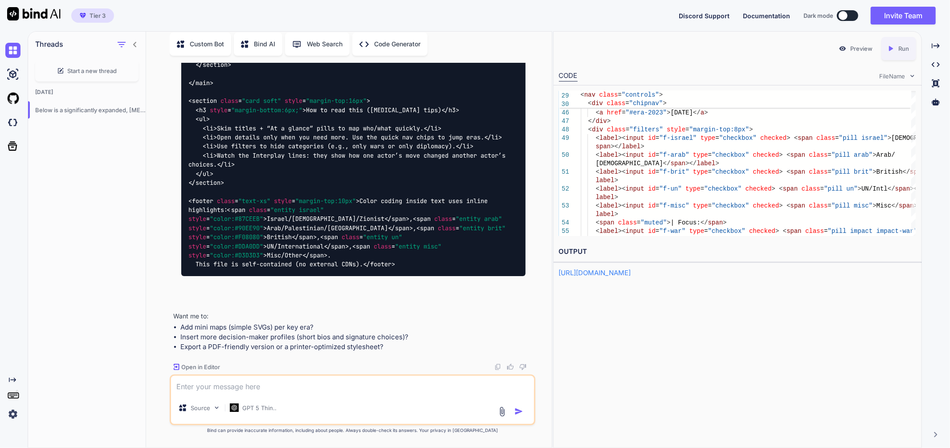
scroll to position [38923, 0]
click at [271, 412] on p "GPT 5 Thin.." at bounding box center [259, 408] width 34 height 9
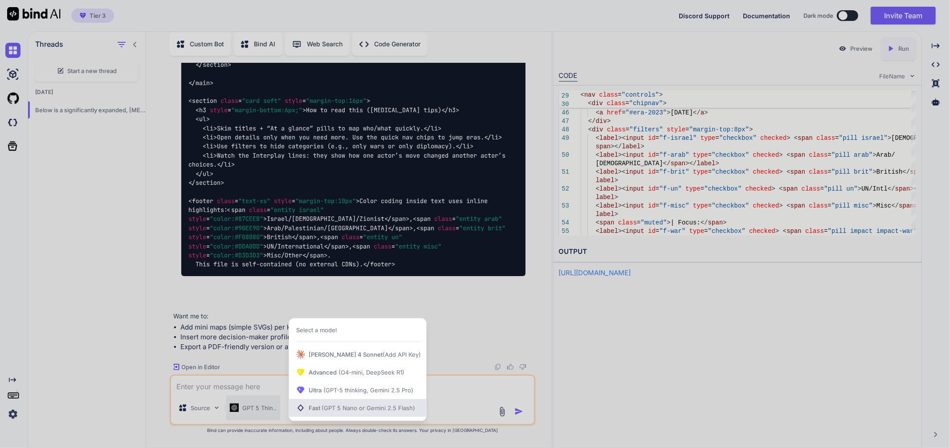
click at [350, 404] on span "Fast (GPT 5 Nano or Gemini 2.5 Flash)" at bounding box center [362, 408] width 106 height 9
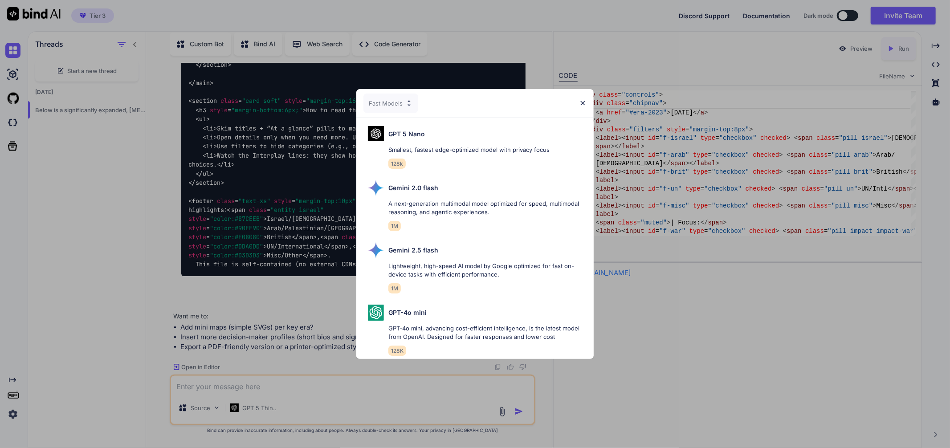
click at [382, 388] on div "Fast Models GPT 5 Nano Smallest, fastest edge-optimized model with privacy focu…" at bounding box center [475, 224] width 950 height 448
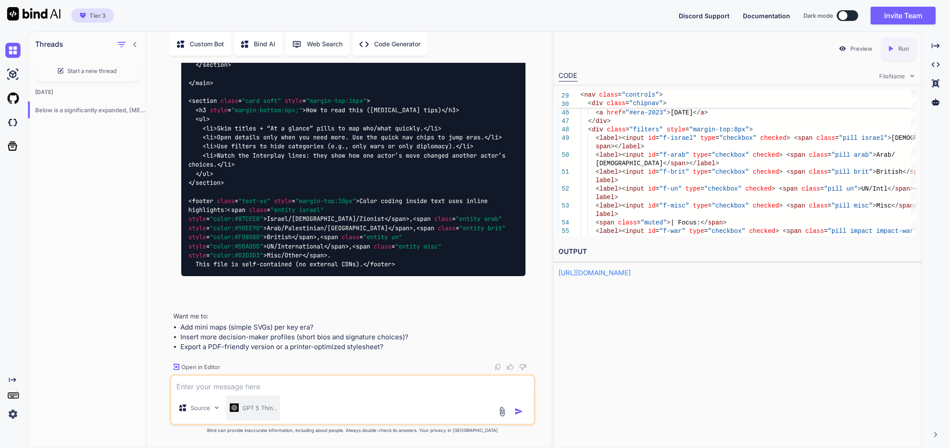
click at [276, 414] on div "GPT 5 Thin.." at bounding box center [253, 408] width 54 height 25
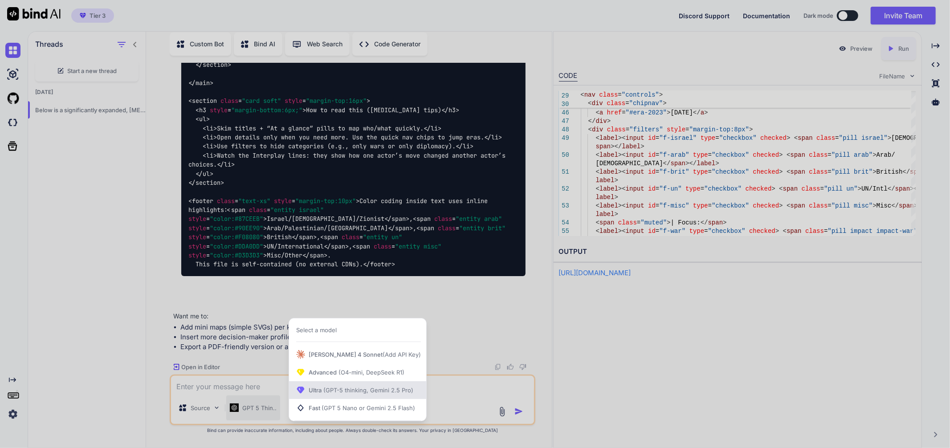
click at [358, 389] on span "(GPT-5 thinking, Gemini 2.5 Pro)" at bounding box center [368, 390] width 92 height 7
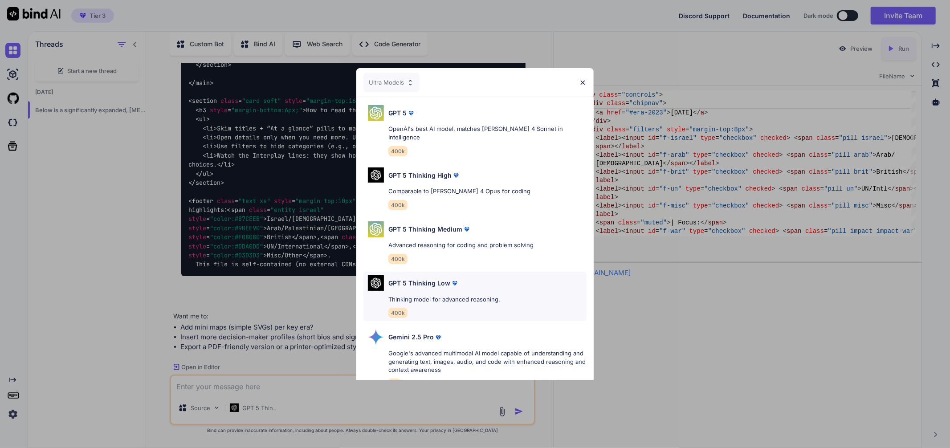
scroll to position [177, 0]
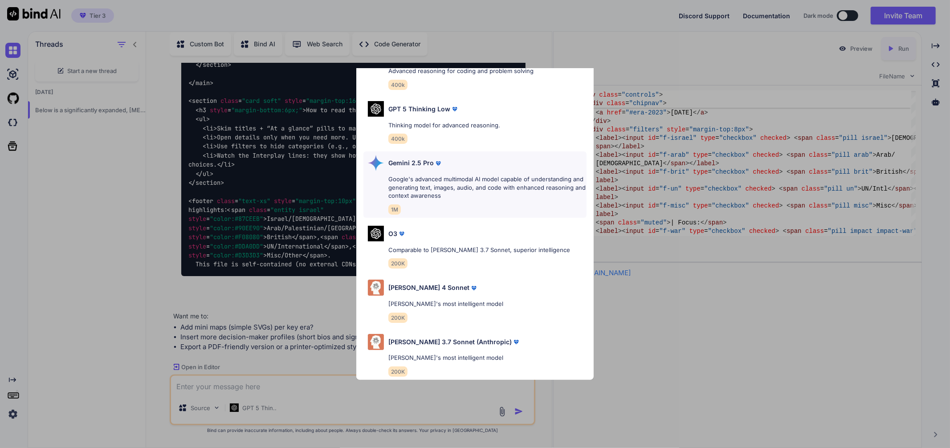
click at [501, 192] on div "Gemini 2.5 Pro Google's advanced multimodal AI model capable of understanding a…" at bounding box center [487, 184] width 198 height 59
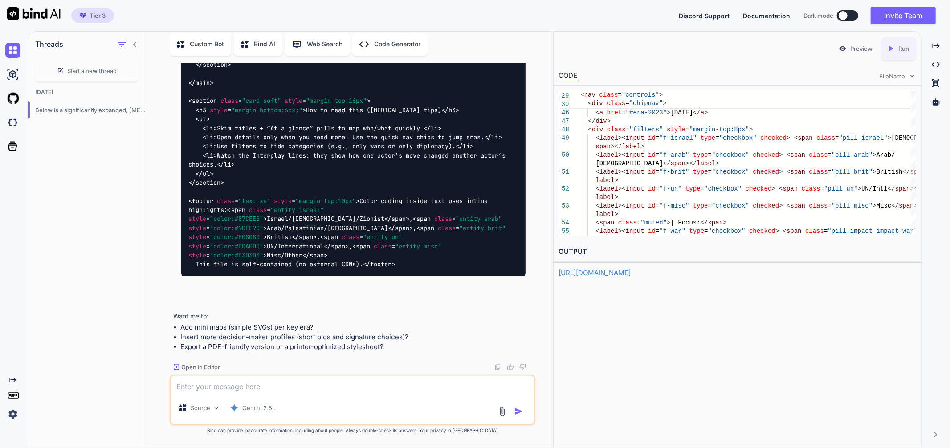
click at [346, 382] on textarea at bounding box center [352, 384] width 363 height 16
type textarea "rewrite and expand so all periods are included"
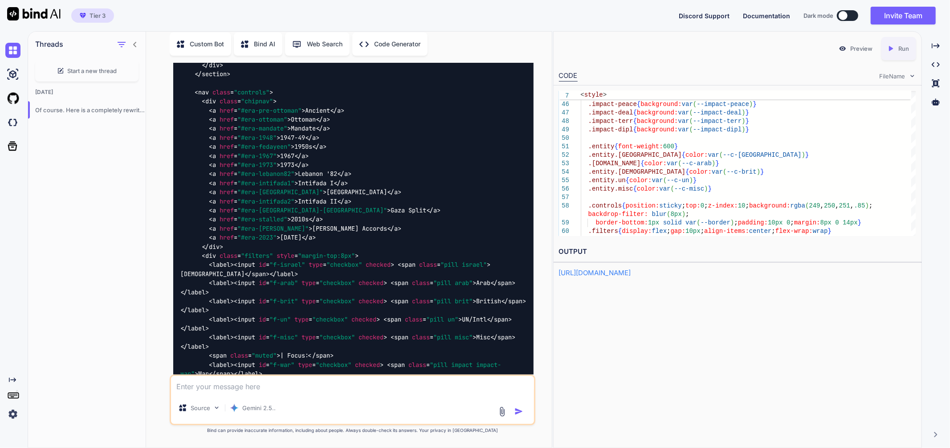
scroll to position [39305, 0]
drag, startPoint x: 521, startPoint y: 118, endPoint x: 656, endPoint y: 123, distance: 135.0
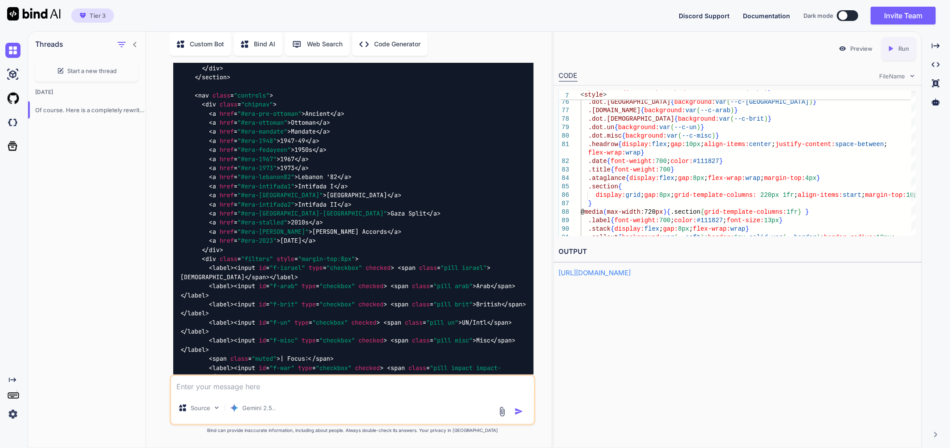
click at [895, 52] on icon "Created with Pixso." at bounding box center [893, 49] width 12 height 8
click at [573, 273] on link "https://app.onecompiler.com/43z9zwa3k_43zeh6rve" at bounding box center [595, 273] width 72 height 8
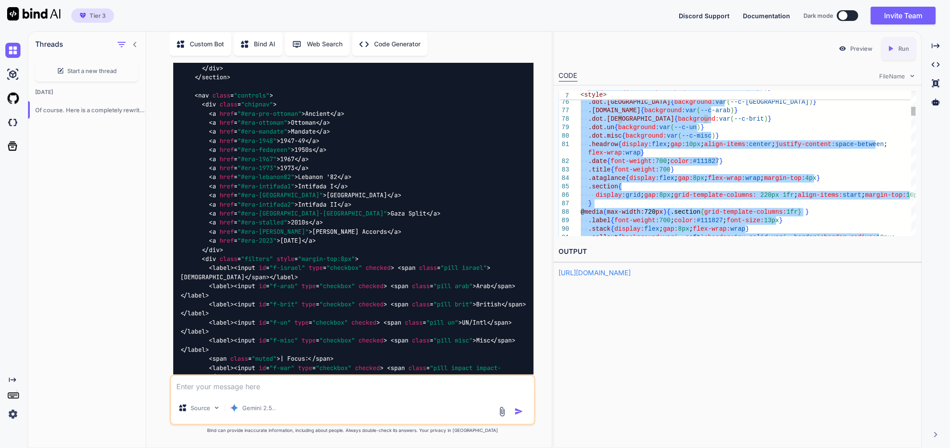
type textarea "<!DOCTYPE html> <html lang="en"> <head> <meta charset="utf-8" /> <meta name="vi…"
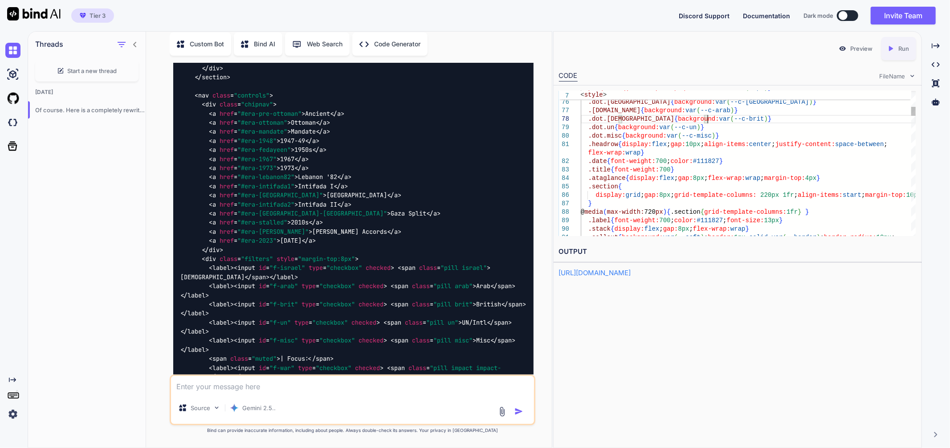
drag, startPoint x: 441, startPoint y: 220, endPoint x: 904, endPoint y: 228, distance: 462.9
